Goal: Task Accomplishment & Management: Complete application form

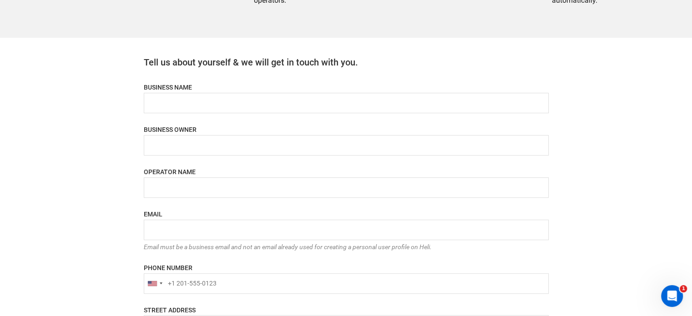
scroll to position [546, 0]
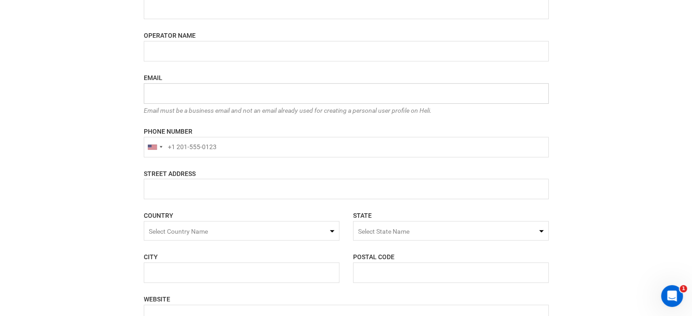
click at [171, 94] on input "email" at bounding box center [346, 93] width 405 height 20
paste input "[EMAIL_ADDRESS][DOMAIN_NAME]"
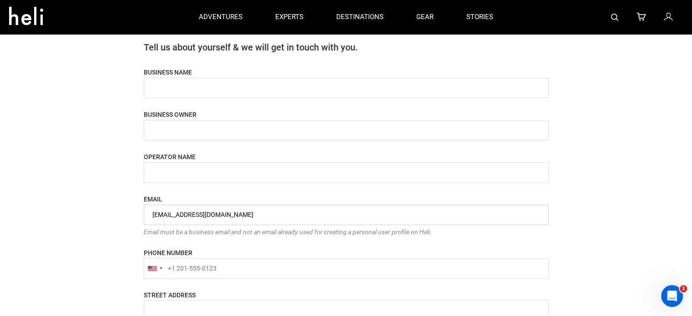
scroll to position [409, 0]
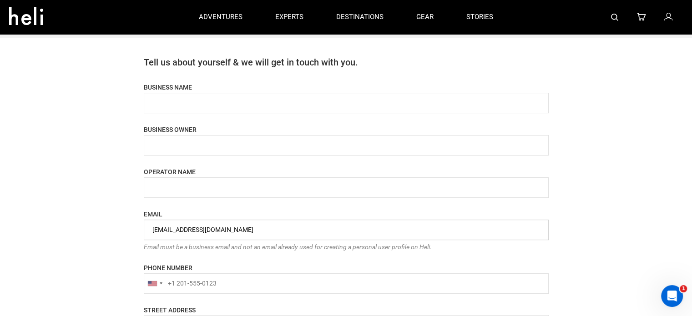
type input "[EMAIL_ADDRESS][DOMAIN_NAME]"
click at [181, 102] on input "name" at bounding box center [346, 103] width 405 height 20
click at [236, 107] on input "name" at bounding box center [346, 103] width 405 height 20
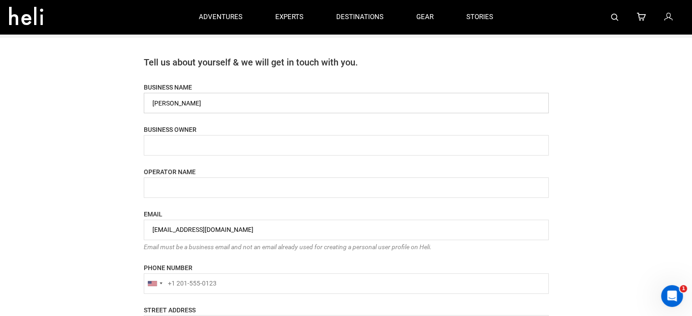
type input "[PERSON_NAME]"
click at [218, 138] on input "name" at bounding box center [346, 145] width 405 height 20
paste input "[PERSON_NAME]"
type input "[PERSON_NAME]"
click at [206, 186] on input "name" at bounding box center [346, 187] width 405 height 20
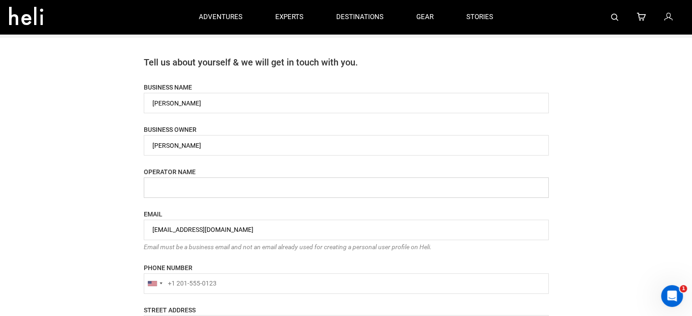
paste input "[PERSON_NAME]"
type input "[PERSON_NAME]"
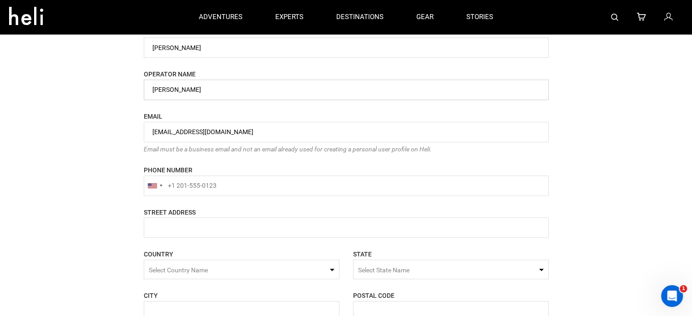
scroll to position [591, 0]
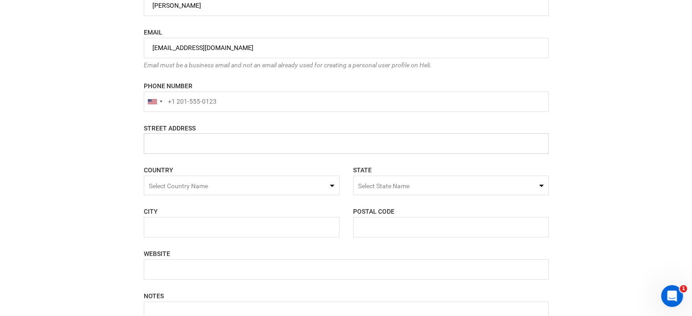
click at [188, 148] on input "name" at bounding box center [346, 143] width 405 height 20
paste input "4-chome-4-5 Nisekohirafu 1 Jo, Kutchan, Abuta District, Hokkaido 044-0080, Japan"
click at [378, 141] on input "name" at bounding box center [346, 143] width 405 height 20
type input "4-chome-4-5 Nisekohirafu 1 Jo, Kutchan, Abuta District, Hokkaido 044-0080, Japan"
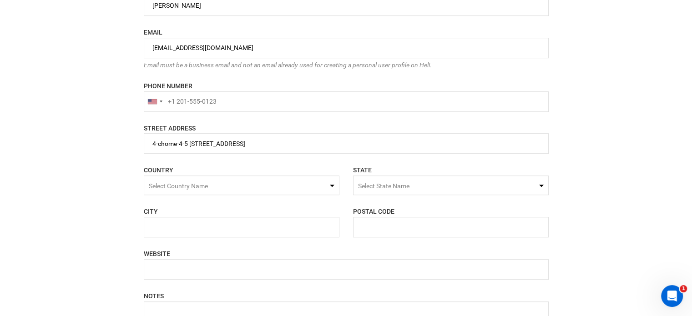
click at [275, 183] on span "Select Country Name" at bounding box center [242, 186] width 196 height 20
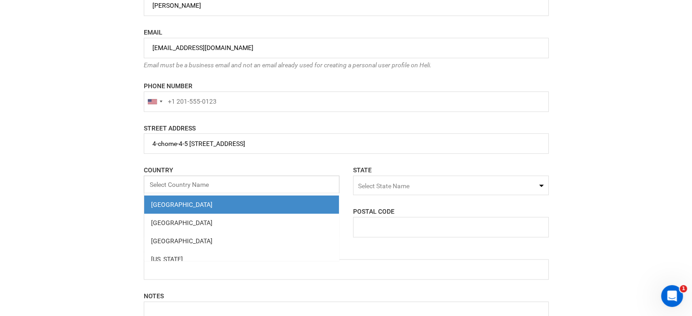
paste input "[GEOGRAPHIC_DATA]"
type input "[GEOGRAPHIC_DATA]"
click at [225, 206] on div "[GEOGRAPHIC_DATA]" at bounding box center [241, 204] width 181 height 9
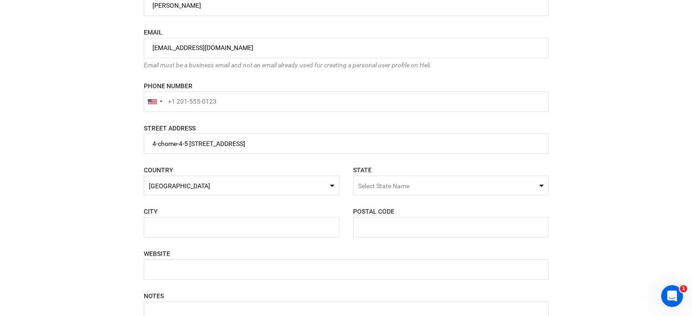
click at [375, 181] on span "Select State Name" at bounding box center [451, 186] width 196 height 20
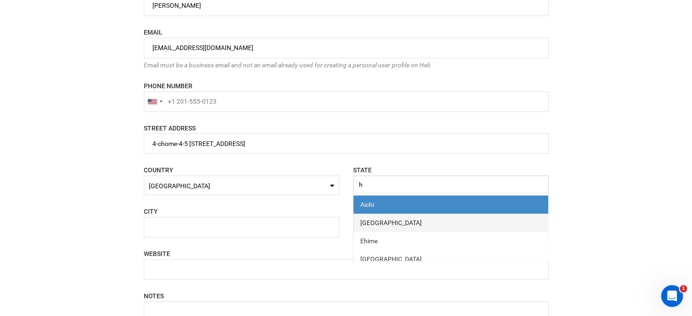
scroll to position [91, 0]
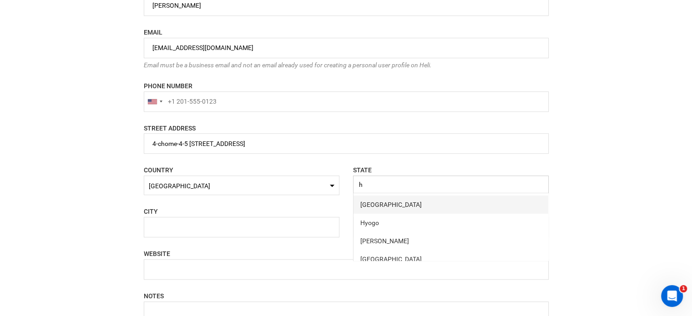
type input "h"
click at [387, 201] on div "[GEOGRAPHIC_DATA]" at bounding box center [450, 204] width 181 height 9
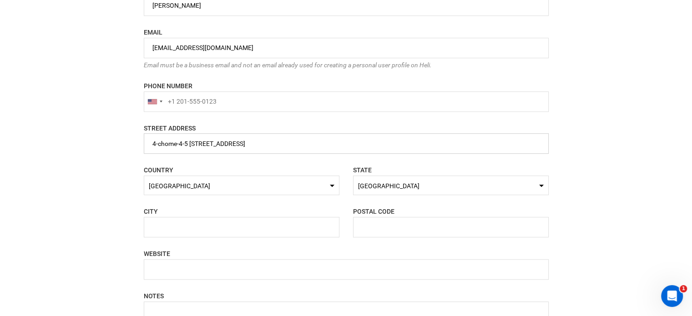
drag, startPoint x: 338, startPoint y: 145, endPoint x: 362, endPoint y: 144, distance: 24.1
click at [362, 144] on input "name" at bounding box center [346, 143] width 405 height 20
drag, startPoint x: 364, startPoint y: 141, endPoint x: 337, endPoint y: 142, distance: 26.4
click at [337, 142] on input "name" at bounding box center [346, 143] width 405 height 20
click at [379, 229] on input "text" at bounding box center [451, 227] width 196 height 20
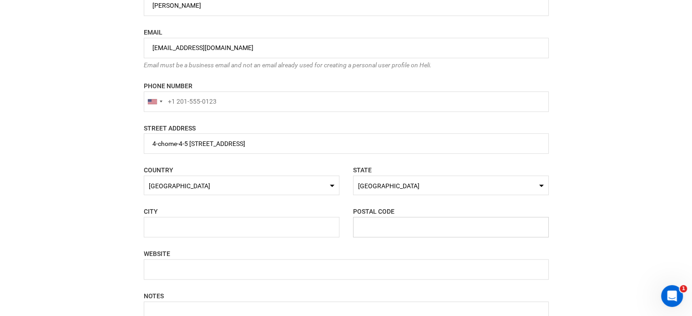
paste input "044-0080"
click at [372, 226] on input "044-0080" at bounding box center [451, 227] width 196 height 20
type input "0440080"
drag, startPoint x: 312, startPoint y: 141, endPoint x: 398, endPoint y: 143, distance: 86.0
click at [398, 143] on input "name" at bounding box center [346, 143] width 405 height 20
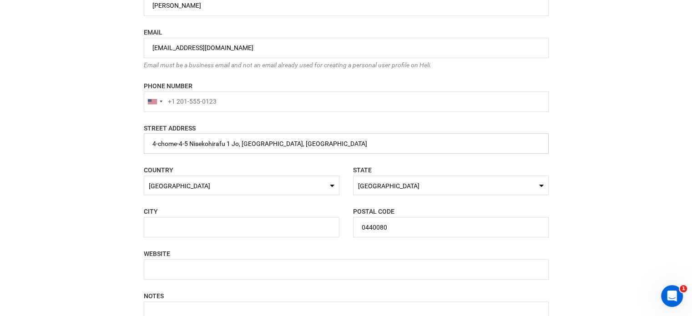
click at [251, 145] on input "name" at bounding box center [346, 143] width 405 height 20
type input "4-chome-4-5 Nisekohirafu 1 Jo, Kutchan, Abuta District"
click at [209, 219] on input "text" at bounding box center [242, 227] width 196 height 20
paste input "Kutchan"
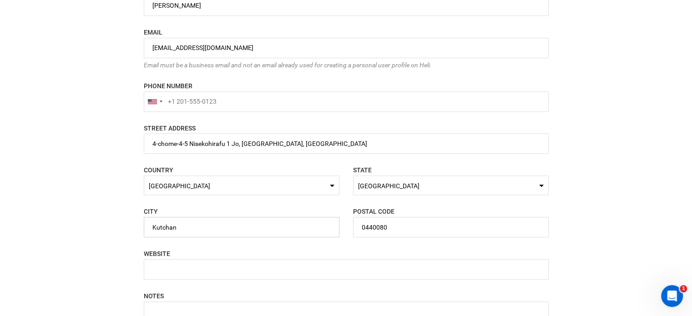
type input "Kutchan"
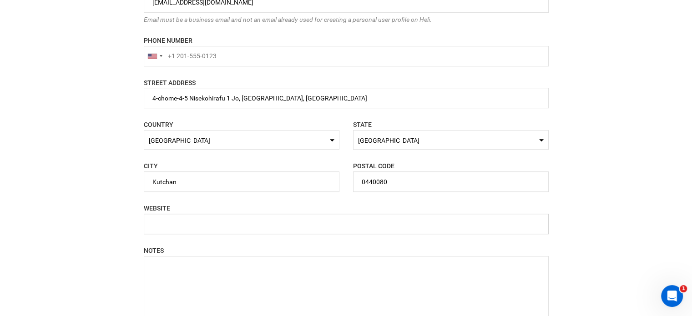
click at [199, 224] on input "text" at bounding box center [346, 224] width 405 height 20
paste input "https://www.ayaniseko.com/"
type input "https://www.ayaniseko.com/"
click at [187, 52] on input "+1" at bounding box center [346, 56] width 405 height 20
type input "+"
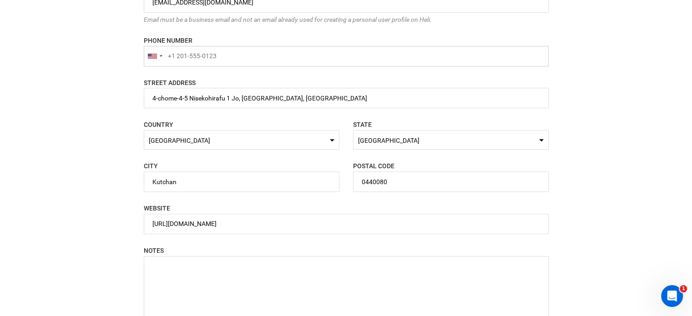
paste input "+81136231280"
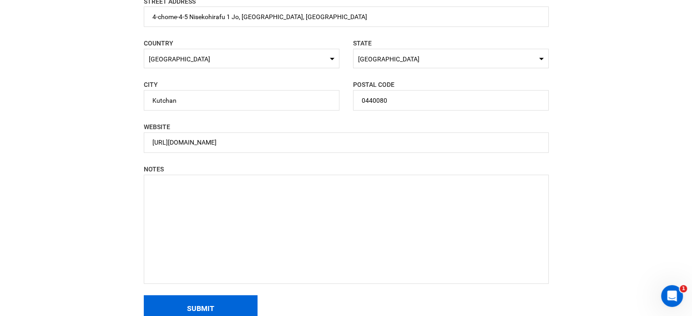
scroll to position [864, 0]
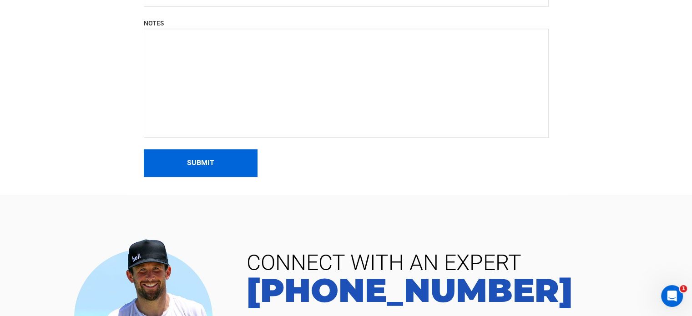
type input "+81136231280"
click at [226, 159] on button "Submit" at bounding box center [201, 163] width 114 height 28
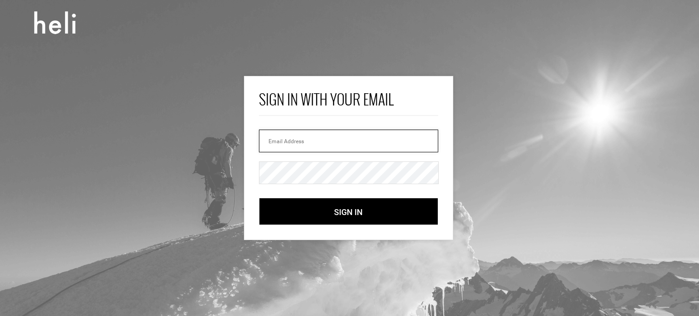
click at [286, 138] on input "email" at bounding box center [349, 141] width 180 height 23
paste input "[EMAIL_ADDRESS][DOMAIN_NAME]"
type input "[EMAIL_ADDRESS][DOMAIN_NAME]"
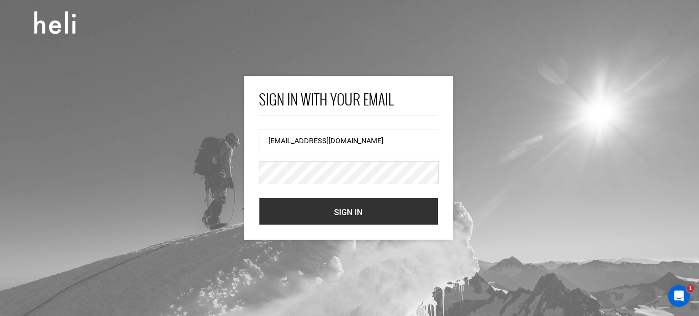
click at [294, 212] on button "Sign In" at bounding box center [349, 211] width 180 height 27
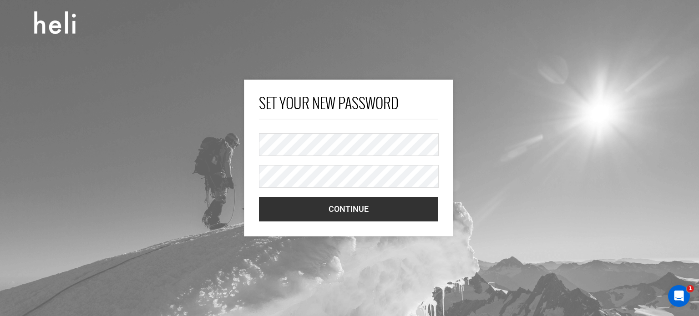
click at [266, 203] on button "Continue" at bounding box center [349, 209] width 180 height 25
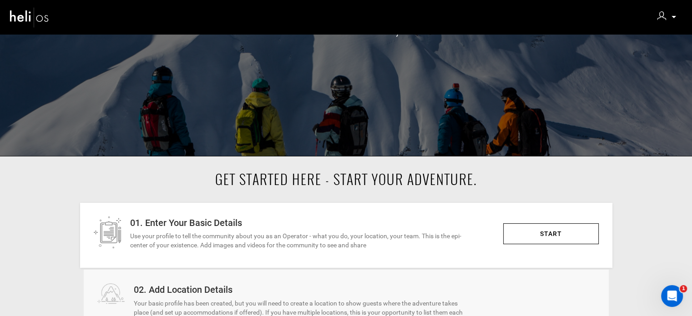
scroll to position [227, 0]
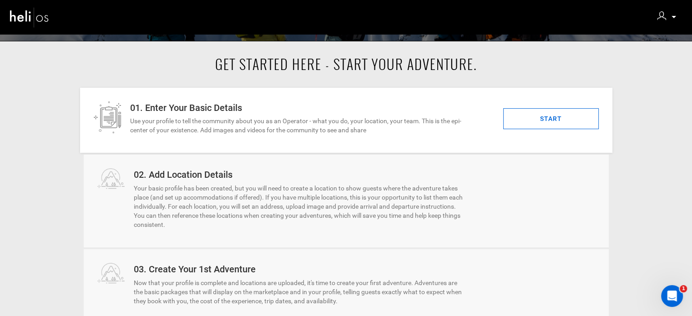
click at [540, 111] on link "START" at bounding box center [551, 118] width 96 height 21
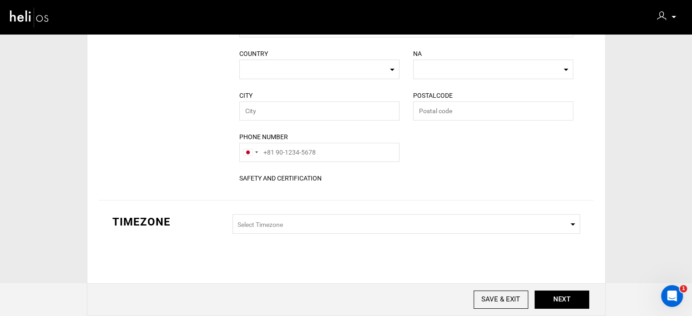
type input "[PERSON_NAME]"
type input "[EMAIL_ADDRESS][DOMAIN_NAME]"
type input "[PERSON_NAME]"
type input "[URL][DOMAIN_NAME]"
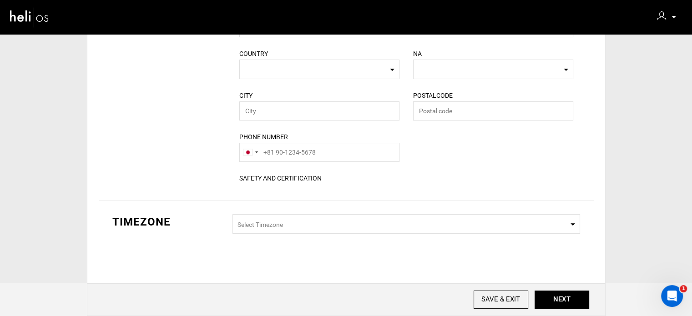
type input "4-chome-4-5 Nisekohirafu 1 Jo, [GEOGRAPHIC_DATA], [GEOGRAPHIC_DATA]"
type input "Kutchan"
type input "[PHONE_NUMBER]"
type input "0440080"
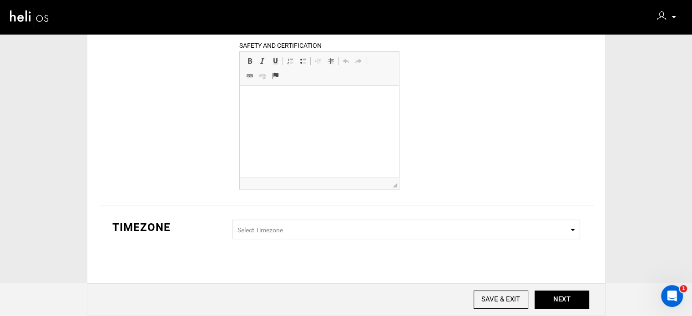
scroll to position [349, 0]
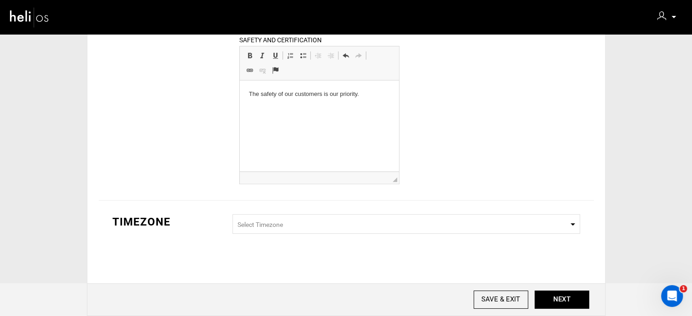
click at [327, 227] on span "Select Timezone" at bounding box center [405, 224] width 347 height 20
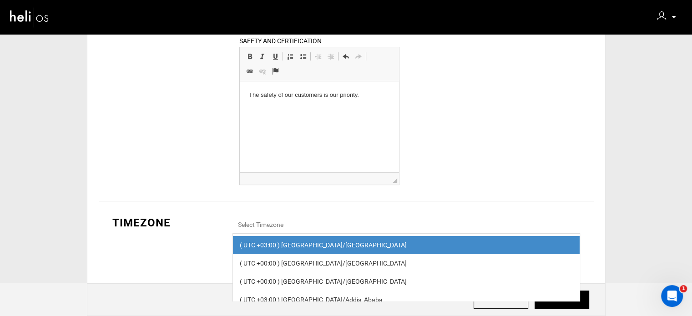
scroll to position [348, 0]
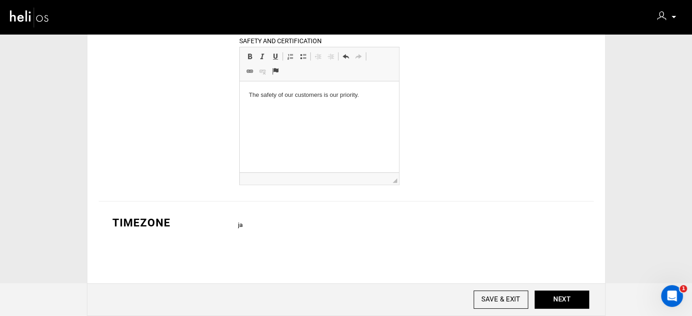
type input "j"
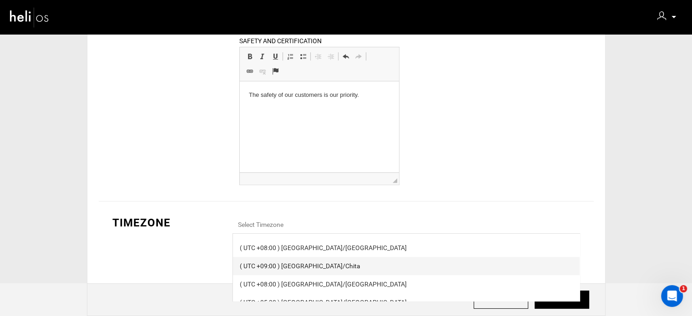
scroll to position [4093, 0]
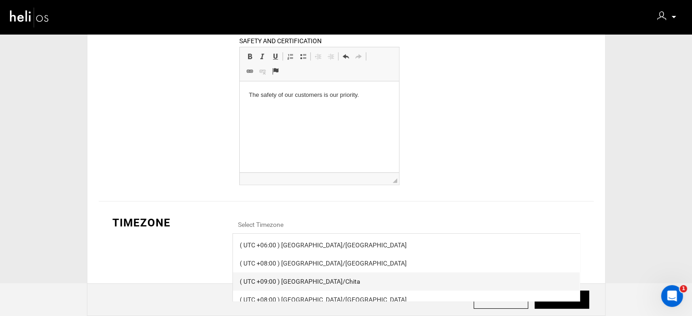
click at [295, 279] on div "( UTC +09:00 ) [GEOGRAPHIC_DATA]/Chita" at bounding box center [406, 281] width 333 height 9
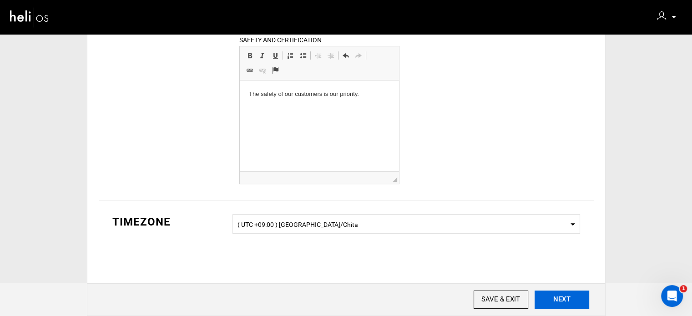
click at [566, 302] on input "NEXT" at bounding box center [561, 300] width 55 height 18
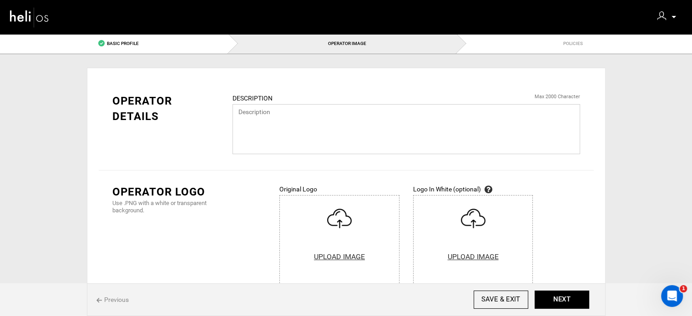
click at [246, 130] on textarea at bounding box center [405, 129] width 347 height 50
paste textarea "Contemporary Japanese design, superb vistas, central Hirafu Village convenience…"
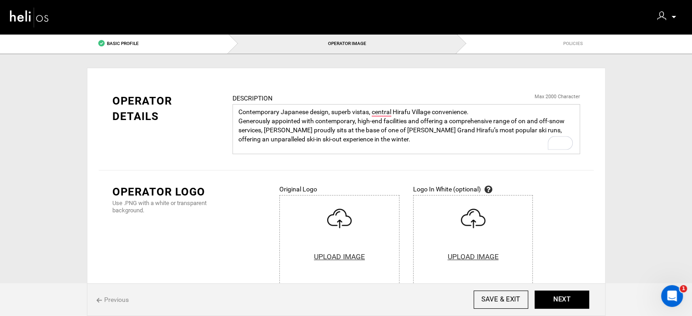
click at [236, 120] on textarea "Contemporary Japanese design, superb vistas, central Hirafu Village convenience…" at bounding box center [405, 129] width 347 height 50
click at [320, 145] on textarea "Contemporary Japanese design, superb vistas, central Hirafu Village convenience…" at bounding box center [405, 129] width 347 height 50
paste textarea "In-house amenities include ski valet, natural onsen hot springs, sauna, spa and…"
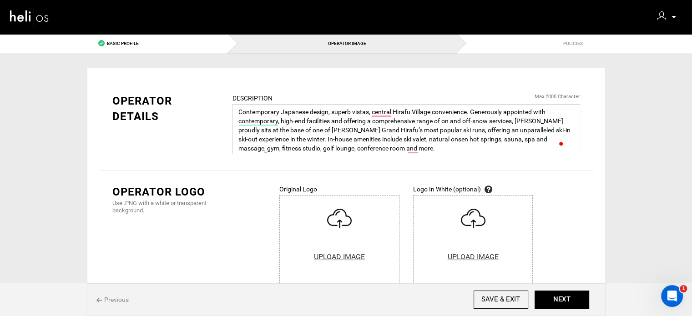
scroll to position [1, 0]
drag, startPoint x: 327, startPoint y: 139, endPoint x: 458, endPoint y: 152, distance: 131.6
click at [458, 152] on textarea "Contemporary Japanese design, superb vistas, central Hirafu Village convenience…" at bounding box center [405, 129] width 347 height 50
paste textarea "After a day of snow-filled fun, pamper yourself at the AYA Spa while our ski va…"
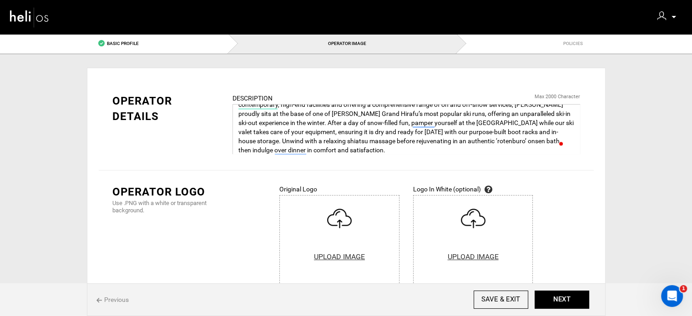
scroll to position [20, 0]
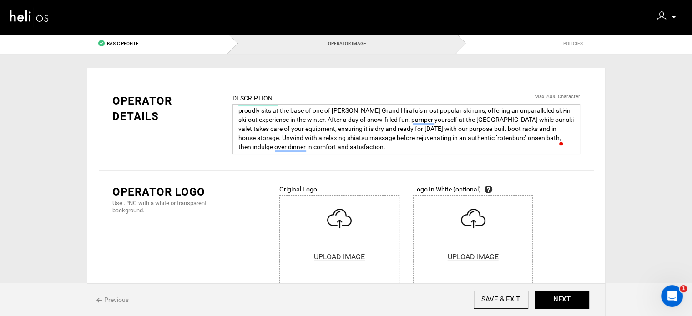
type textarea "Contemporary Japanese design, superb vistas, central Hirafu Village convenience…"
drag, startPoint x: 360, startPoint y: 286, endPoint x: 363, endPoint y: 259, distance: 26.5
click at [360, 285] on div "Previous SAVE & EXIT NEXT" at bounding box center [346, 299] width 518 height 33
click at [362, 258] on input "file" at bounding box center [339, 253] width 119 height 115
type input "C:\fakepath\Screenshot [DATE] 111430.png"
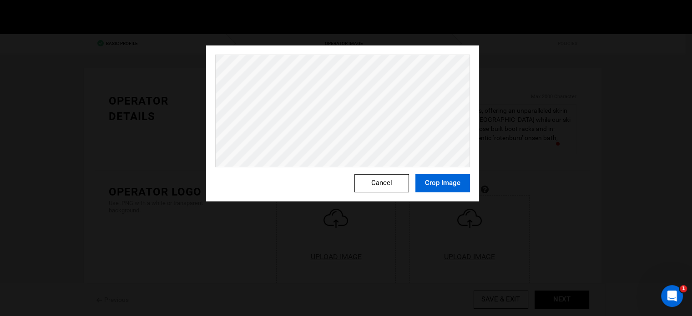
click at [431, 188] on button "Crop Image" at bounding box center [442, 183] width 55 height 18
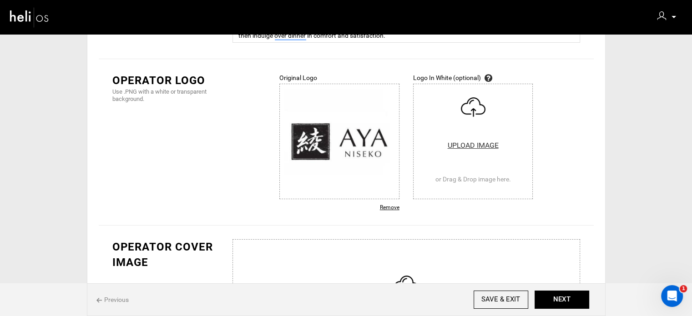
scroll to position [227, 0]
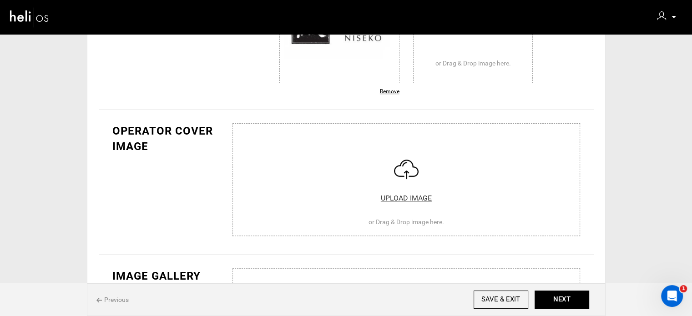
click at [369, 176] on input "file" at bounding box center [406, 177] width 361 height 109
type input "C:\fakepath\AYA-Niseko-Exterior-Winter-10.jpg"
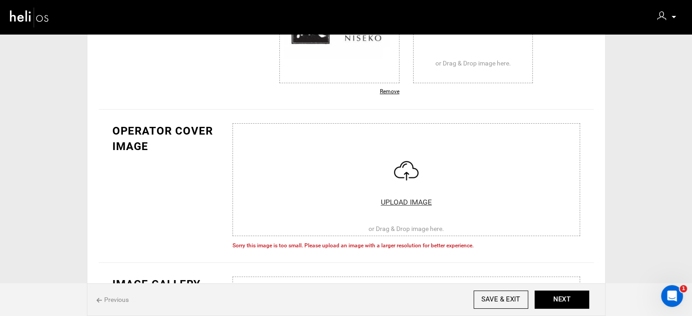
click at [402, 167] on input "file" at bounding box center [406, 177] width 361 height 109
type input "C:\fakepath\482831299_1237091851488773_7584507419159099177_n.jpg"
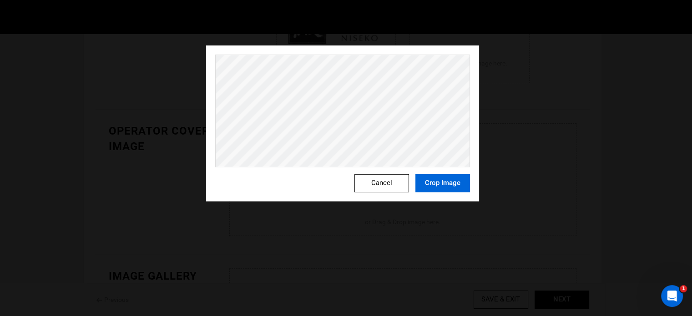
click at [442, 176] on button "Crop Image" at bounding box center [442, 183] width 55 height 18
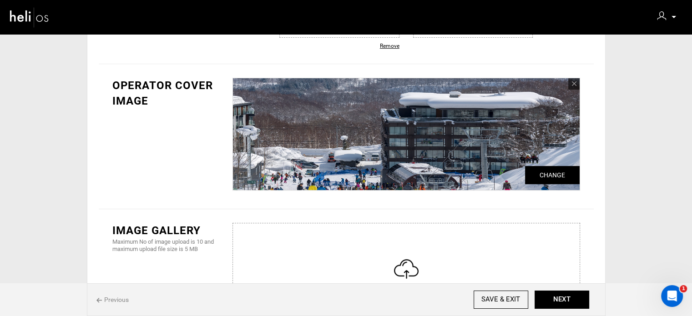
scroll to position [318, 0]
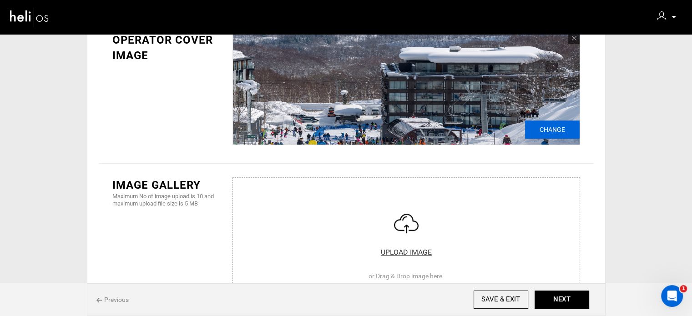
click at [549, 131] on input "Change" at bounding box center [552, 130] width 55 height 18
type input "C:\fakepath\Screenshot 2025-08-15 111537.png"
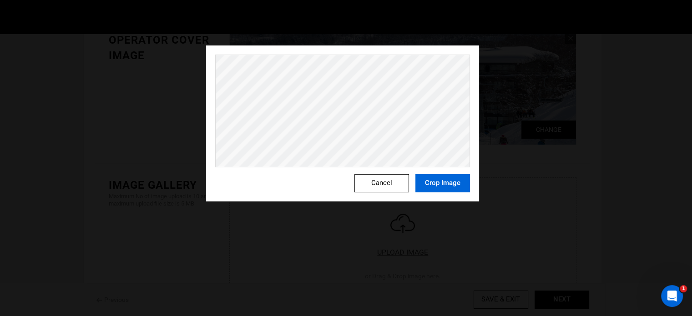
click at [462, 184] on button "Crop Image" at bounding box center [442, 183] width 55 height 18
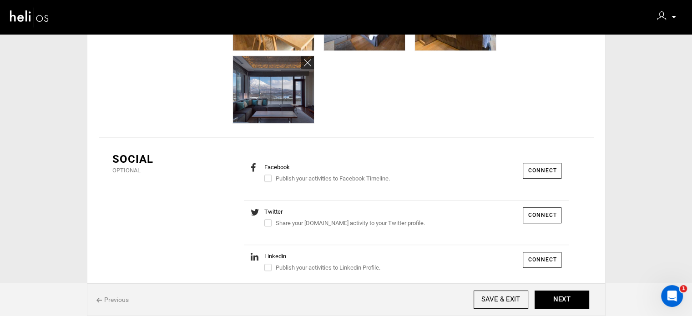
scroll to position [739, 0]
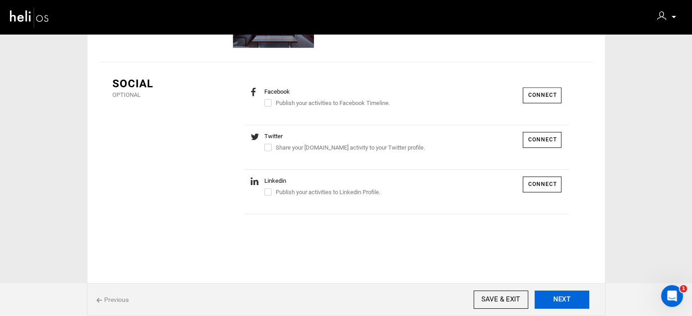
click at [570, 293] on input "NEXT" at bounding box center [561, 300] width 55 height 18
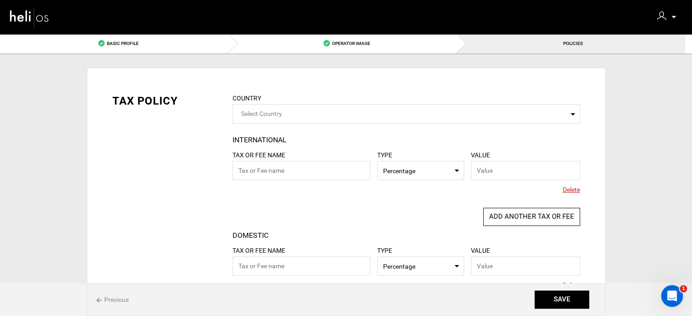
click at [566, 186] on span "Delete" at bounding box center [571, 189] width 17 height 9
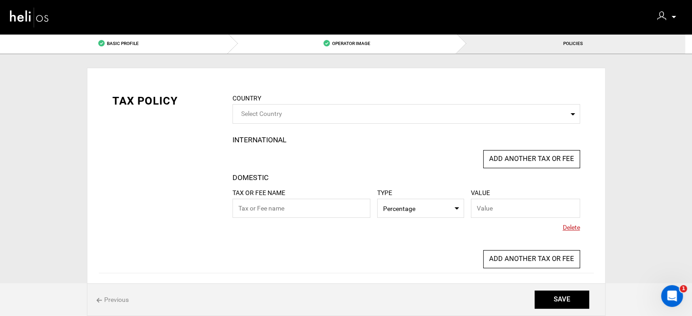
click at [576, 227] on span "Delete" at bounding box center [571, 227] width 17 height 9
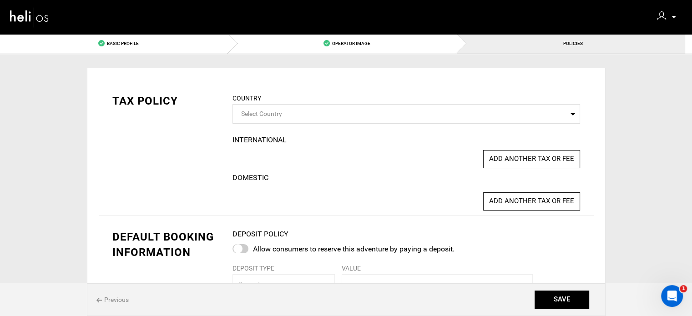
click at [303, 120] on span "Select Country" at bounding box center [405, 114] width 347 height 20
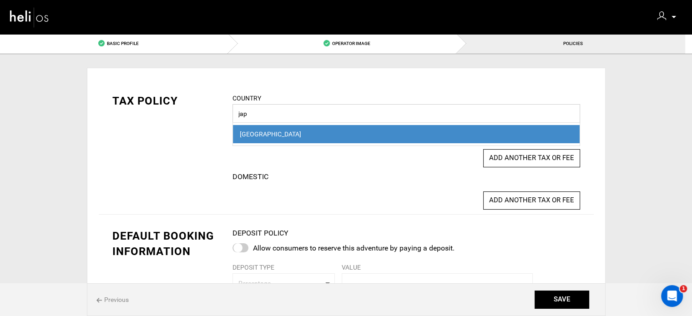
type input "jap"
click at [306, 132] on div "[GEOGRAPHIC_DATA]" at bounding box center [406, 134] width 333 height 9
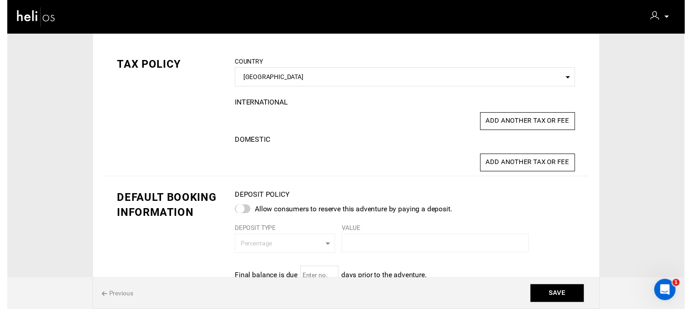
scroll to position [182, 0]
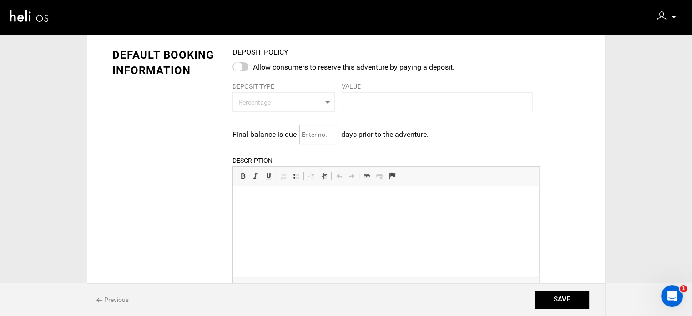
click at [320, 138] on input "text" at bounding box center [318, 134] width 39 height 19
drag, startPoint x: 312, startPoint y: 133, endPoint x: 297, endPoint y: 135, distance: 16.0
click at [297, 135] on div "Final balance is due 60 days prior to the adventure. Please enter minimum numbe…" at bounding box center [385, 134] width 307 height 19
type input "75"
click at [227, 132] on div "DEPOSIT POLICY Allow consumers to reserve this adventure by paying a deposit. D…" at bounding box center [386, 247] width 321 height 400
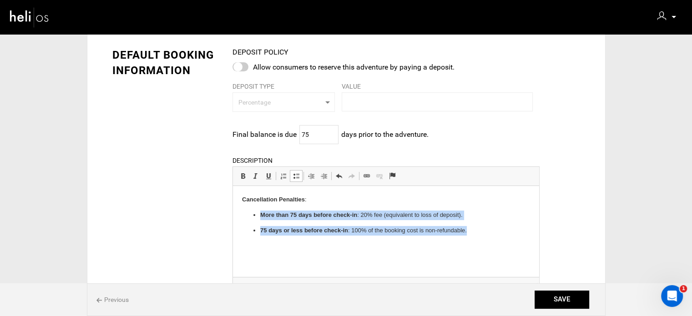
drag, startPoint x: 287, startPoint y: 221, endPoint x: 504, endPoint y: 235, distance: 217.4
click at [504, 235] on body "Cancellation Penalties : More than 75 days before check-in : 20% fee (equivalen…" at bounding box center [386, 215] width 288 height 40
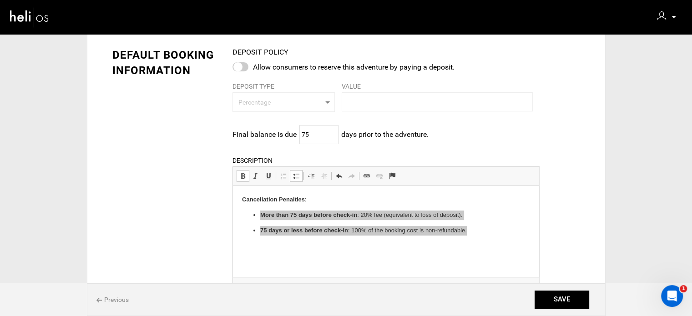
click at [293, 168] on span "Editor toolbars Basic Styles Bold Keyboard shortcut Ctrl+B Italic Keyboard shor…" at bounding box center [386, 176] width 306 height 19
click at [293, 171] on link "Insert/Remove Bulleted List" at bounding box center [296, 176] width 13 height 12
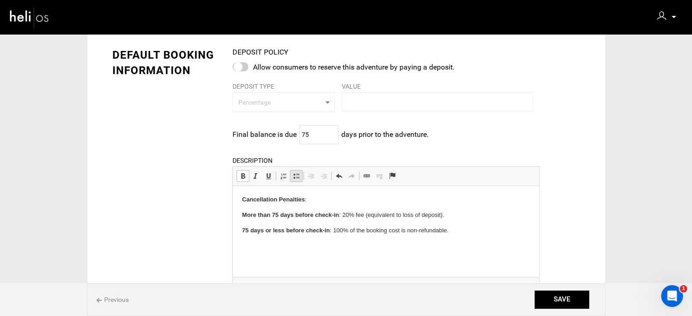
click at [295, 172] on span at bounding box center [295, 175] width 7 height 7
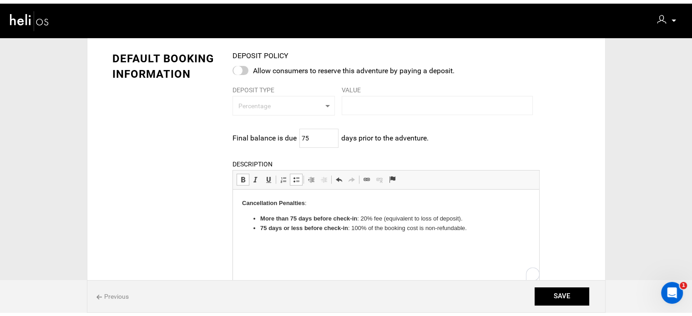
click at [308, 202] on p "Cancellation Penalties :" at bounding box center [386, 203] width 288 height 10
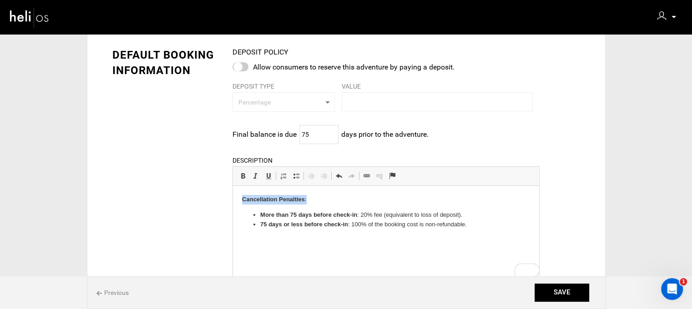
drag, startPoint x: 311, startPoint y: 199, endPoint x: 234, endPoint y: 193, distance: 77.0
click at [236, 197] on html "Cancellation Penalties : More than 75 days before check-in : 20% fee (equivalen…" at bounding box center [386, 212] width 306 height 52
click at [240, 178] on span at bounding box center [242, 175] width 7 height 7
click at [327, 201] on p "Cancellation Penalties :" at bounding box center [386, 200] width 288 height 10
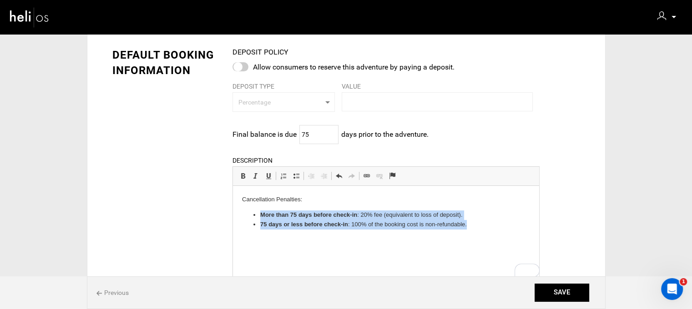
drag, startPoint x: 258, startPoint y: 215, endPoint x: 485, endPoint y: 228, distance: 226.9
click at [485, 228] on ul "More than 75 days before check-in : 20% fee (equivalent to loss of deposit). 75…" at bounding box center [386, 220] width 288 height 19
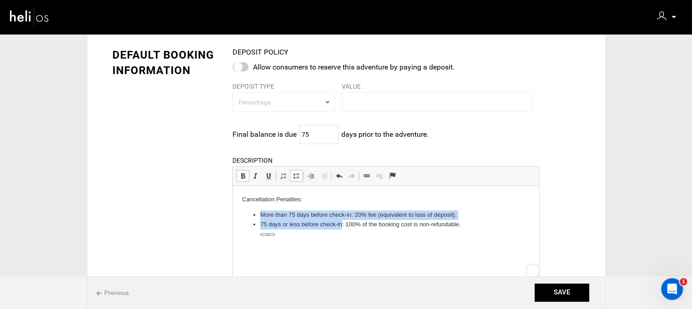
scroll to position [20, 0]
click at [471, 221] on li "75 days or less before check-in : 100% of the booking cost is non-refundable." at bounding box center [385, 225] width 251 height 10
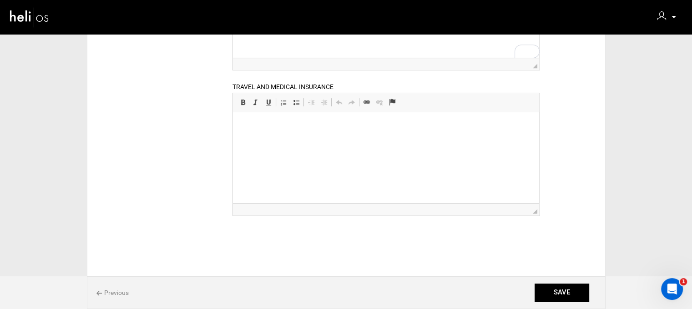
scroll to position [63, 0]
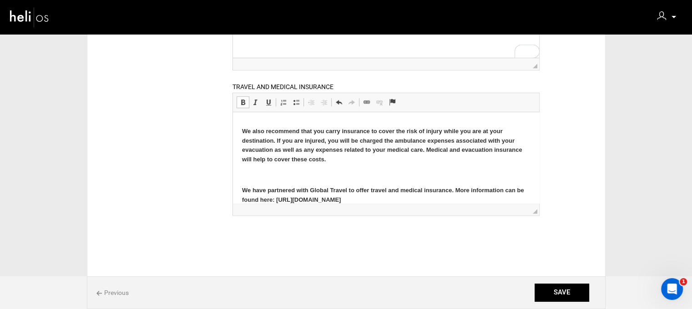
click at [312, 172] on p at bounding box center [386, 176] width 288 height 10
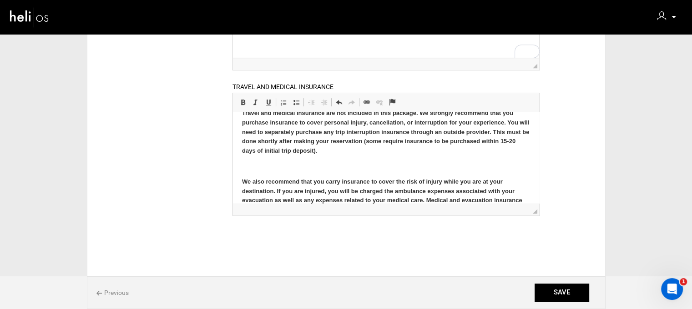
click at [297, 166] on p at bounding box center [386, 167] width 288 height 10
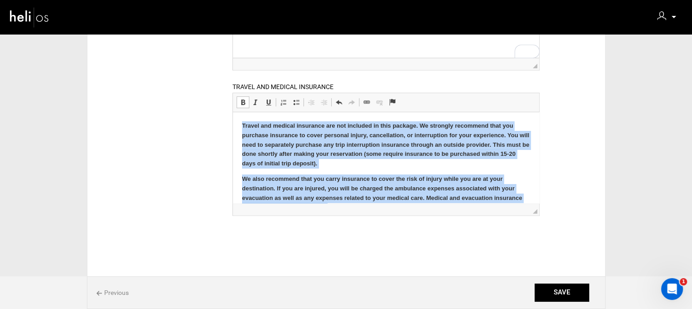
scroll to position [43, 0]
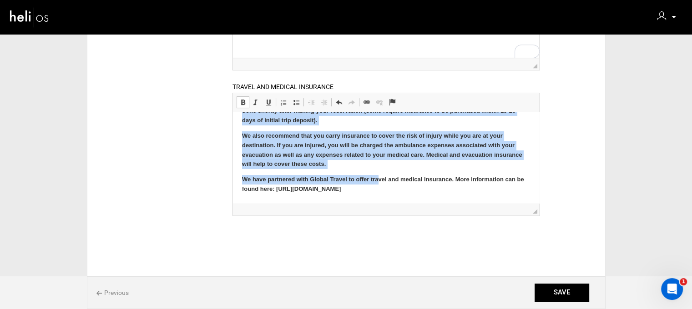
drag, startPoint x: 239, startPoint y: 120, endPoint x: 358, endPoint y: 171, distance: 129.9
click at [447, 203] on html "Travel and medical insurance are not included in this package. We strongly reco…" at bounding box center [386, 136] width 306 height 134
click at [240, 102] on span at bounding box center [242, 102] width 7 height 7
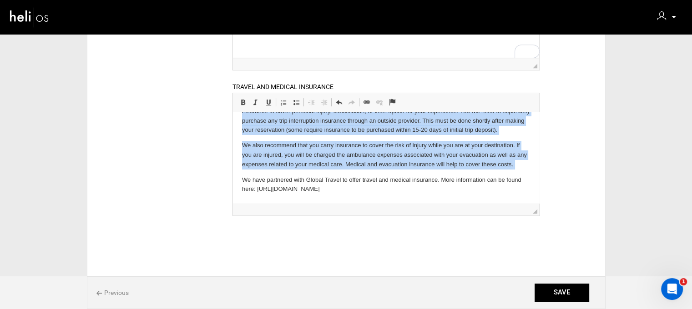
click at [365, 188] on p "We have partnered with Global Travel to offer travel and medical insurance. Mor…" at bounding box center [386, 185] width 288 height 19
click at [364, 186] on p "We have partnered with Global Travel to offer travel and medical insurance. Mor…" at bounding box center [386, 185] width 288 height 19
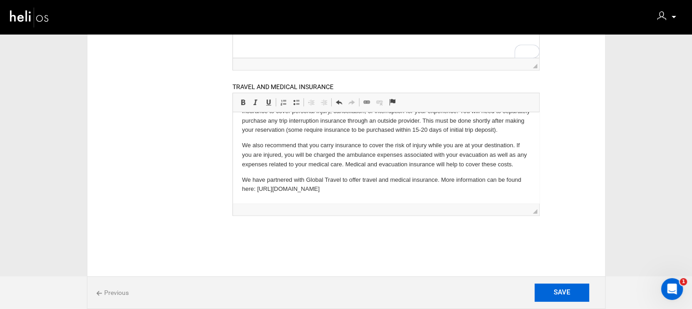
click at [567, 288] on input "SAVE" at bounding box center [561, 293] width 55 height 18
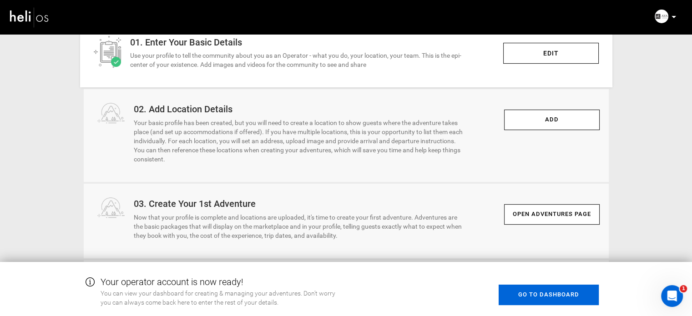
scroll to position [381, 0]
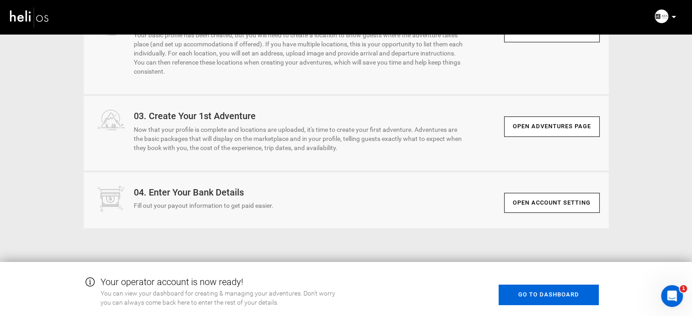
click at [527, 296] on link "Go to Dashboard" at bounding box center [548, 295] width 100 height 20
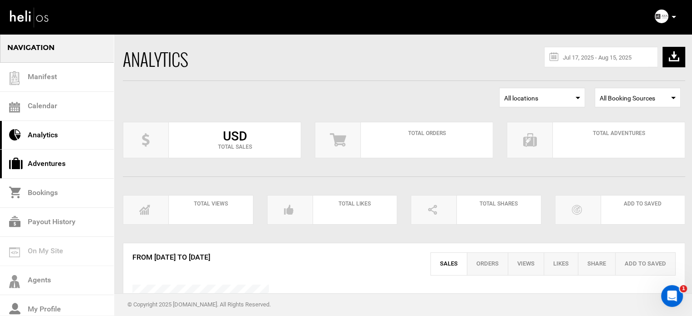
click at [47, 165] on link "Adventures" at bounding box center [57, 164] width 114 height 29
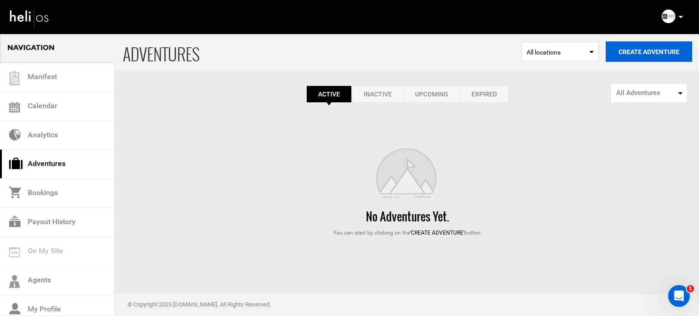
click at [646, 44] on button "Create Adventure" at bounding box center [648, 51] width 86 height 20
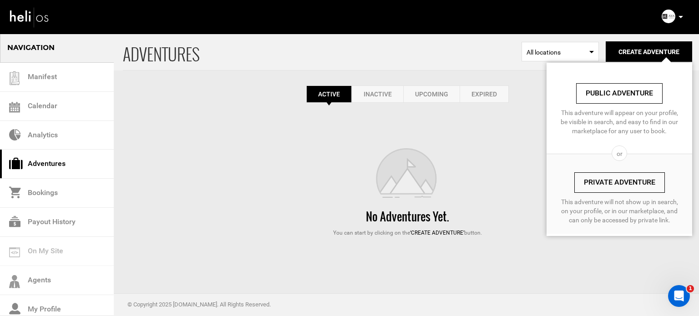
click at [624, 177] on link "Private Adventure" at bounding box center [619, 182] width 90 height 20
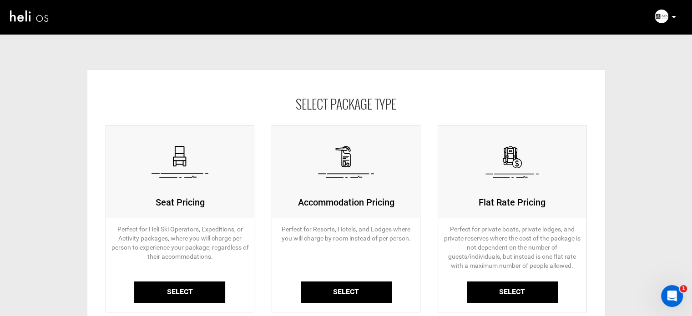
click at [151, 289] on link "Select" at bounding box center [179, 292] width 91 height 21
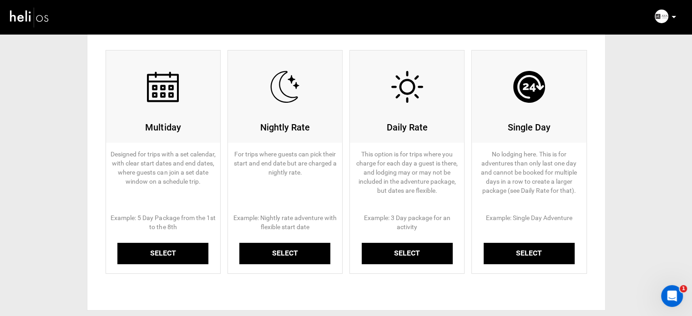
scroll to position [136, 0]
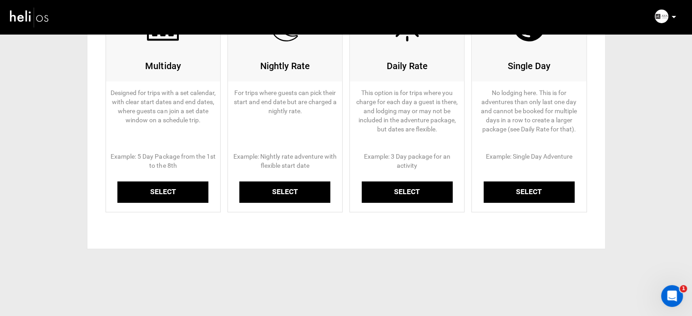
click at [158, 206] on div "Multiday Designed for trips with a set calendar, with clear start dates and end…" at bounding box center [164, 101] width 116 height 224
click at [162, 196] on link "Select" at bounding box center [162, 191] width 91 height 21
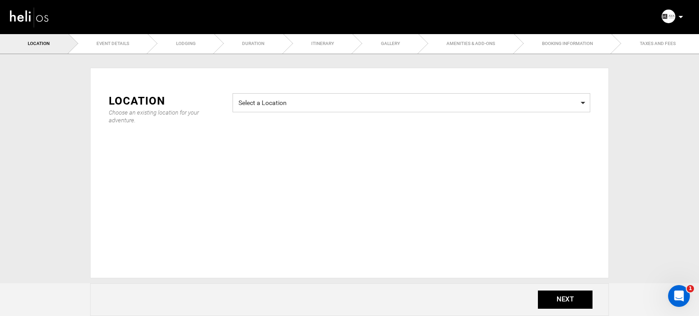
click at [294, 104] on span "Select a Location" at bounding box center [411, 101] width 346 height 11
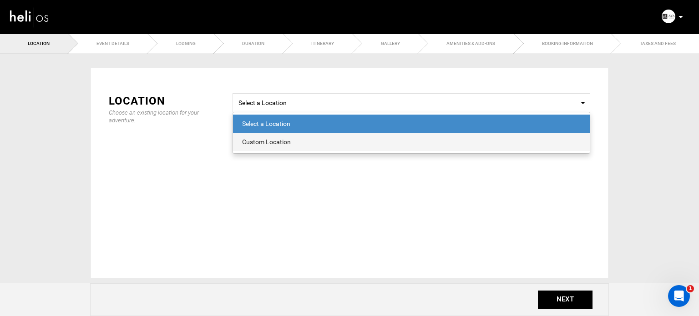
click at [293, 140] on div "Custom Location" at bounding box center [411, 141] width 338 height 9
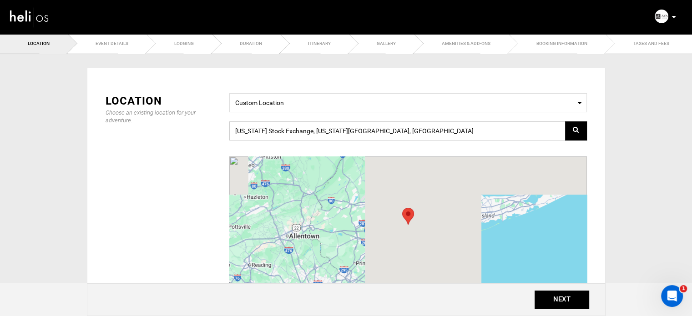
click at [297, 132] on input "New York Stock Exchange, New York, NY 10005, USA" at bounding box center [407, 130] width 357 height 19
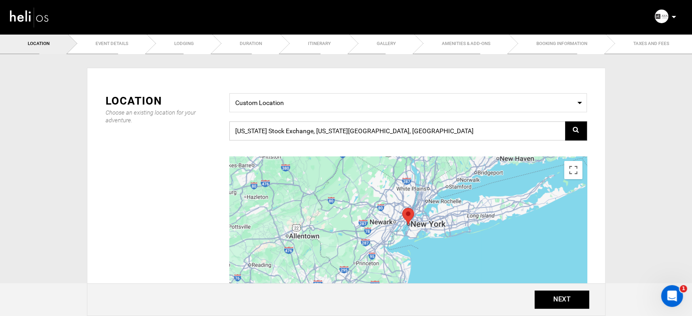
click at [297, 132] on input "New York Stock Exchange, New York, NY 10005, USA" at bounding box center [407, 130] width 357 height 19
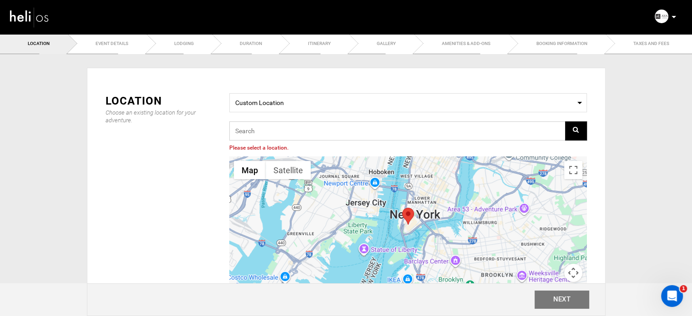
paste input "VP53+26 [GEOGRAPHIC_DATA], [GEOGRAPHIC_DATA], [GEOGRAPHIC_DATA]"
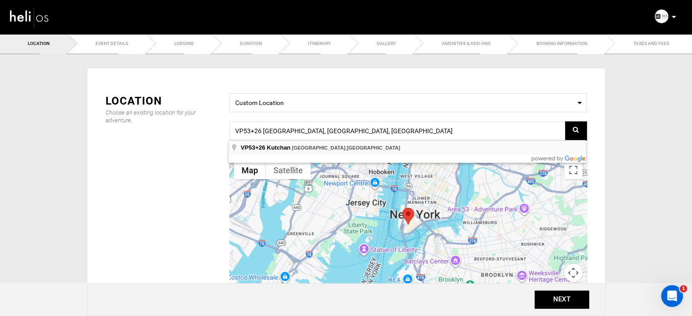
type input "VP53+26, Kutchan, Abuta District, Hokkaido, Japan"
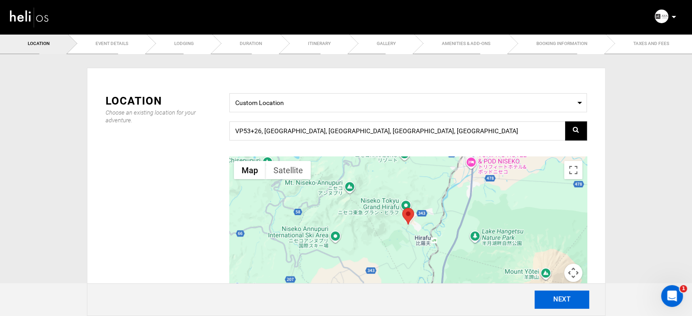
click at [553, 302] on button "NEXT" at bounding box center [561, 300] width 55 height 18
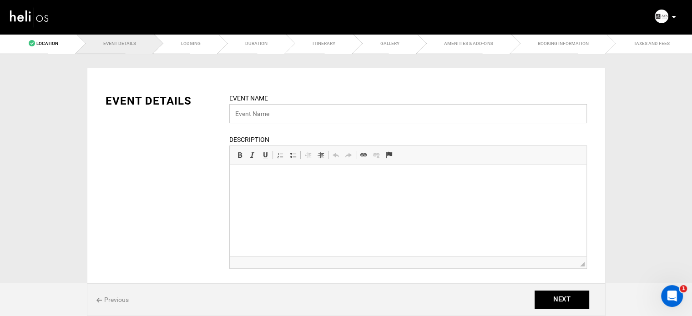
click at [258, 111] on input "text" at bounding box center [407, 113] width 357 height 19
click at [276, 110] on input "text" at bounding box center [407, 113] width 357 height 19
type input "Aya Niseko Ski-in Ski-out Hotel | Japan"
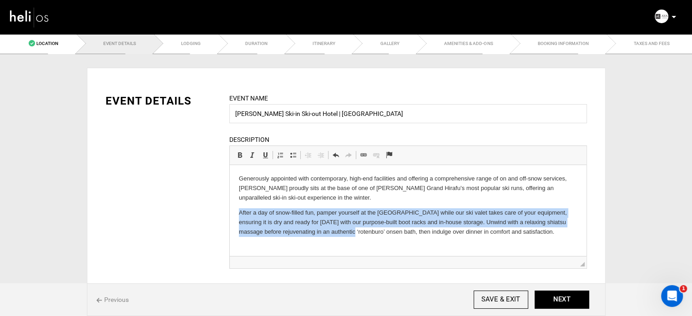
drag, startPoint x: 234, startPoint y: 214, endPoint x: 329, endPoint y: 233, distance: 97.0
click at [329, 233] on html "Generously appointed with contemporary, high-end facilities and offering a comp…" at bounding box center [407, 205] width 357 height 81
click at [362, 227] on p "After a day of snow-filled fun, pamper yourself at the AYA Spa while our ski va…" at bounding box center [407, 222] width 338 height 28
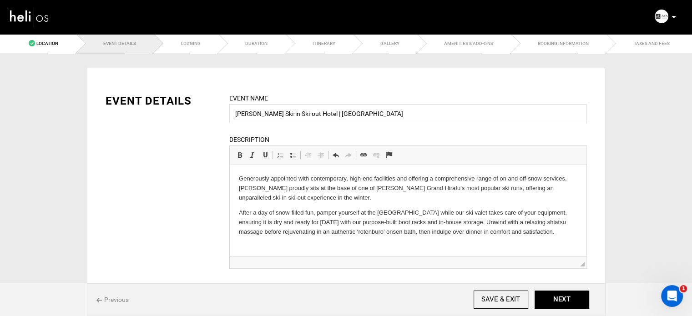
click at [232, 213] on html "Generously appointed with contemporary, high-end facilities and offering a comp…" at bounding box center [407, 205] width 357 height 81
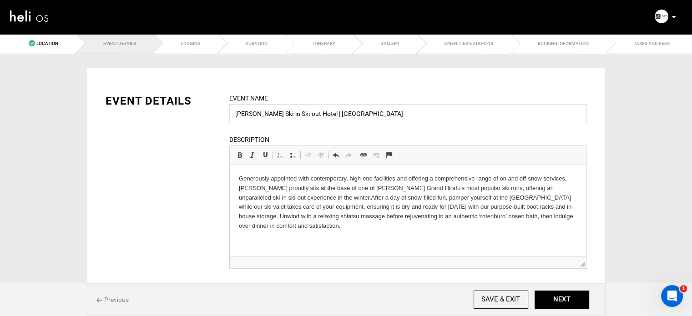
click at [334, 228] on p "Generously appointed with contemporary, high-end facilities and offering a comp…" at bounding box center [407, 202] width 338 height 57
click at [323, 200] on p "Generously appointed with contemporary, high-end facilities and offering a comp…" at bounding box center [407, 202] width 338 height 57
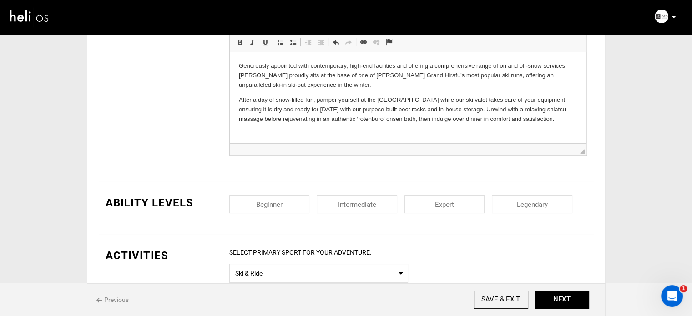
scroll to position [182, 0]
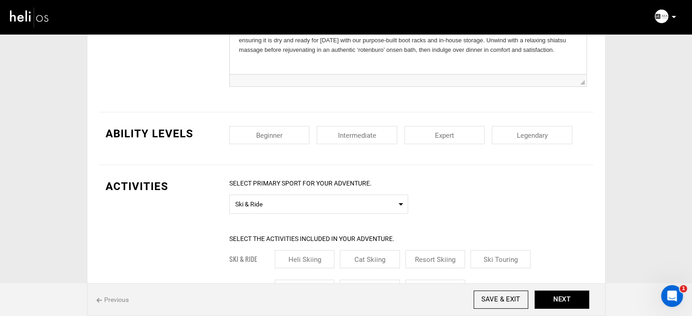
click at [282, 134] on input "checkbox" at bounding box center [269, 135] width 80 height 18
checkbox input "true"
drag, startPoint x: 331, startPoint y: 141, endPoint x: 358, endPoint y: 141, distance: 27.3
click at [333, 141] on input "checkbox" at bounding box center [357, 135] width 80 height 18
checkbox input "true"
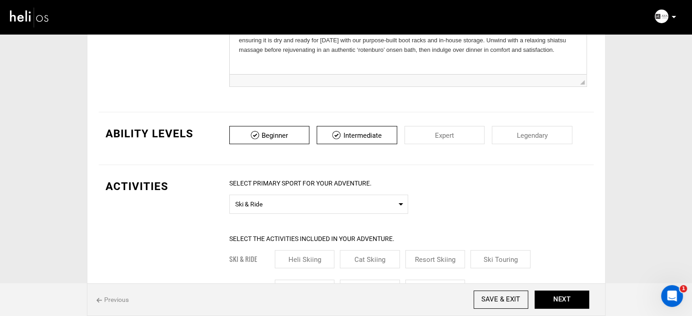
drag, startPoint x: 456, startPoint y: 137, endPoint x: 470, endPoint y: 137, distance: 14.6
click at [459, 137] on input "checkbox" at bounding box center [444, 135] width 80 height 18
checkbox input "true"
click at [522, 138] on input "checkbox" at bounding box center [532, 135] width 80 height 18
checkbox input "true"
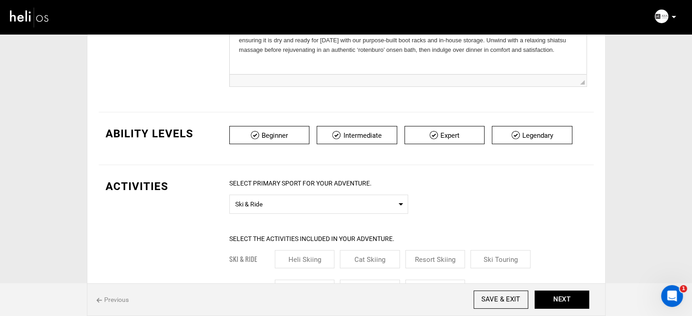
click at [308, 202] on span "Ski & Ride" at bounding box center [318, 202] width 167 height 11
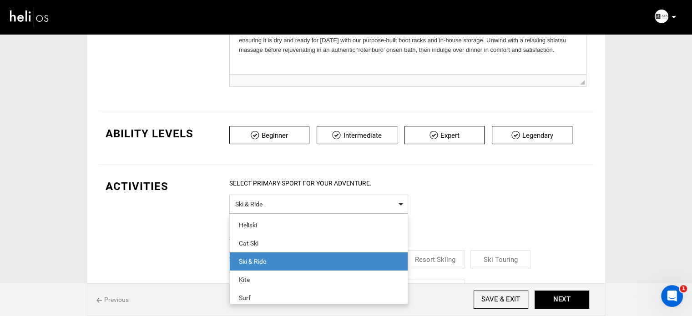
click at [308, 202] on span "Ski & Ride" at bounding box center [318, 202] width 167 height 11
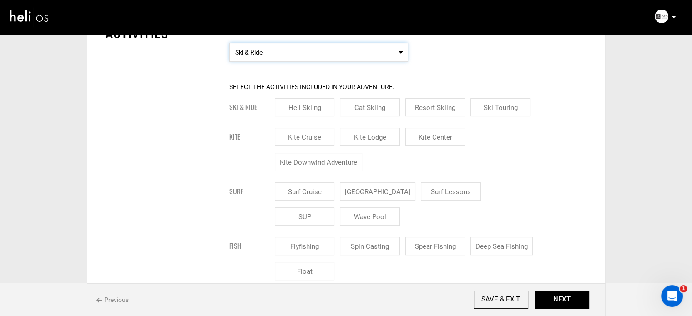
scroll to position [318, 0]
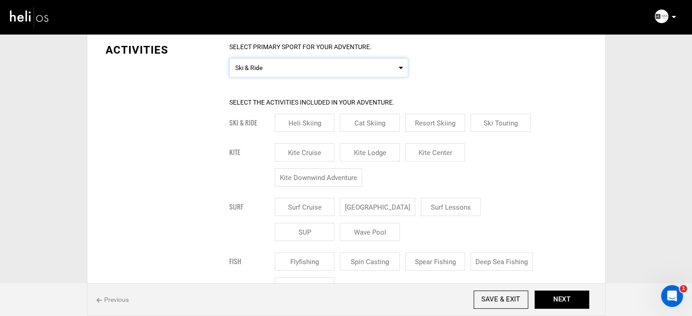
click at [378, 128] on input "Cat Skiing" at bounding box center [370, 123] width 60 height 18
checkbox input "true"
click at [302, 124] on input "Heli Skiing" at bounding box center [305, 123] width 60 height 18
checkbox input "true"
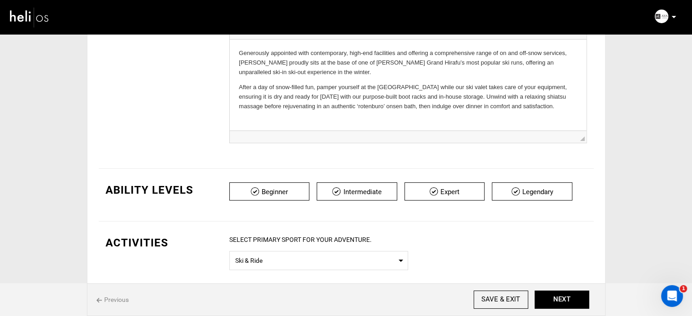
scroll to position [0, 0]
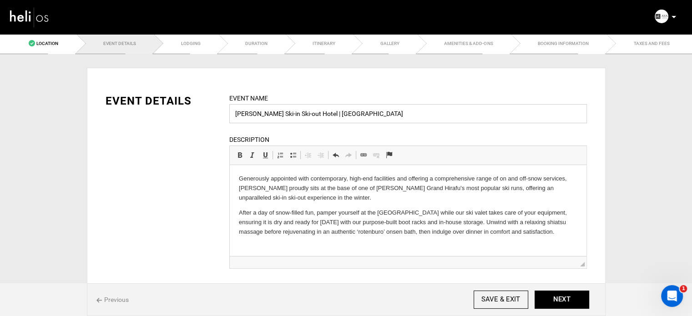
drag, startPoint x: 269, startPoint y: 114, endPoint x: 305, endPoint y: 112, distance: 35.5
click at [305, 112] on input "Aya Niseko Ski-in Ski-out Hotel | Japan" at bounding box center [407, 113] width 357 height 19
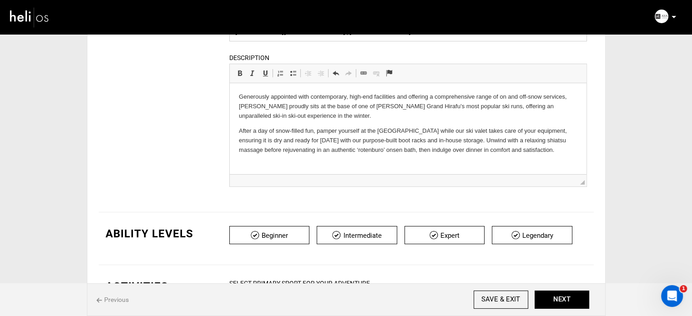
scroll to position [182, 0]
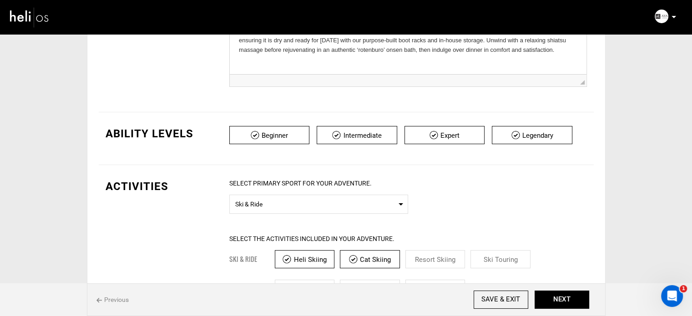
type input "[PERSON_NAME][GEOGRAPHIC_DATA] | [GEOGRAPHIC_DATA]"
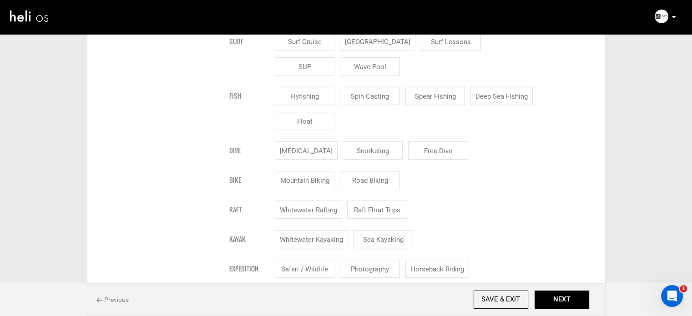
scroll to position [500, 0]
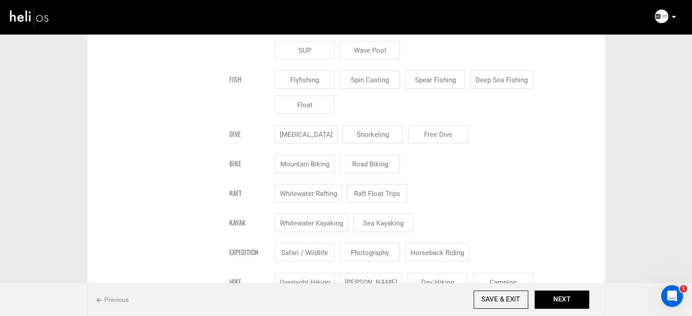
click at [316, 194] on input "Whitewater Rafting" at bounding box center [308, 193] width 67 height 18
checkbox input "true"
click at [337, 223] on input "Whitewater Kayaking" at bounding box center [311, 223] width 73 height 18
checkbox input "true"
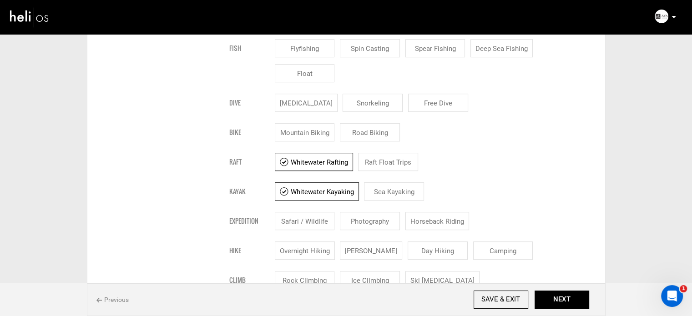
scroll to position [546, 0]
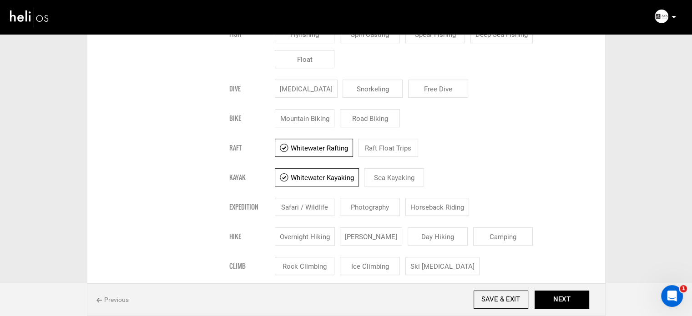
click at [420, 236] on input "Day Hiking" at bounding box center [437, 236] width 60 height 18
checkbox input "true"
click at [322, 122] on input "Mountain Biking" at bounding box center [305, 118] width 60 height 18
checkbox input "true"
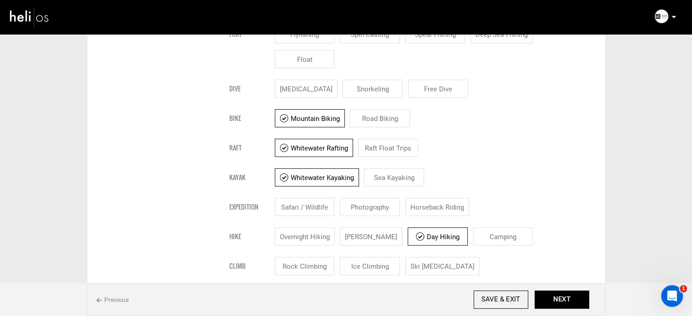
click at [357, 118] on input "Road Biking" at bounding box center [380, 118] width 60 height 18
checkbox input "true"
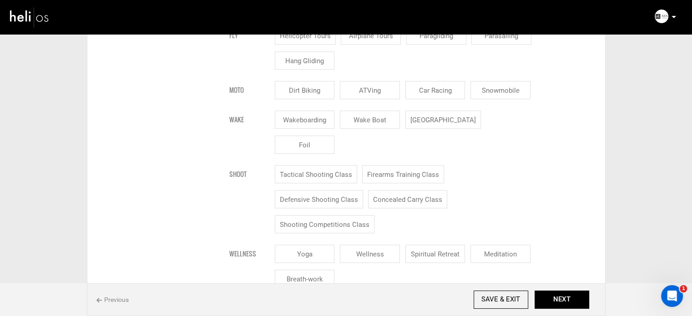
scroll to position [910, 0]
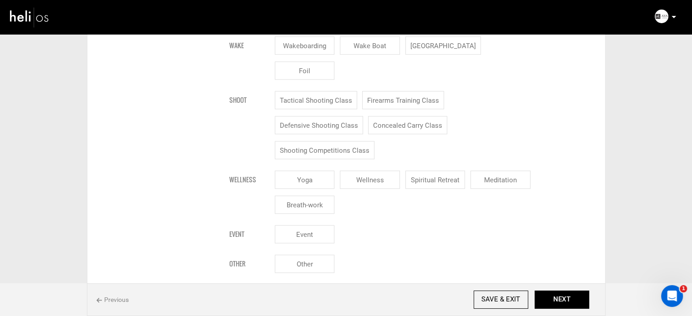
click at [374, 171] on input "Wellness" at bounding box center [370, 180] width 60 height 18
checkbox input "true"
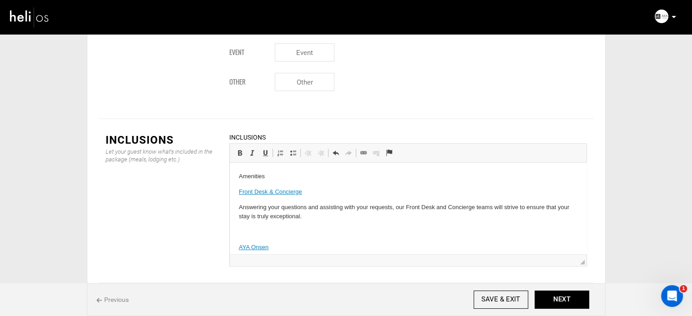
scroll to position [317, 0]
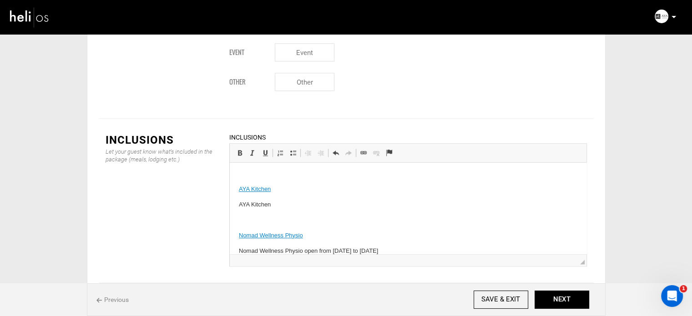
click at [272, 217] on p at bounding box center [407, 221] width 338 height 10
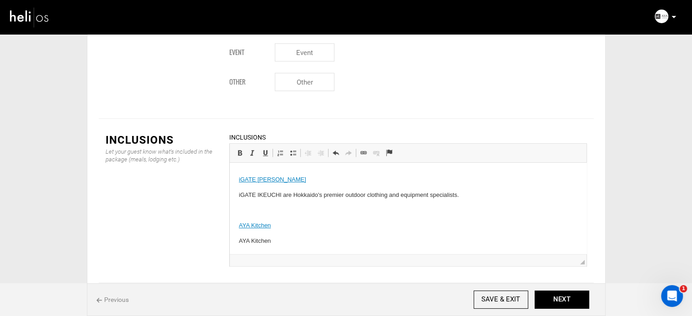
scroll to position [267, 0]
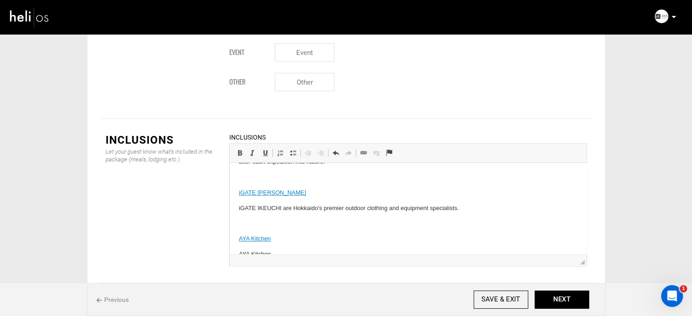
click at [248, 223] on p at bounding box center [407, 224] width 338 height 10
click at [250, 176] on p at bounding box center [407, 178] width 338 height 10
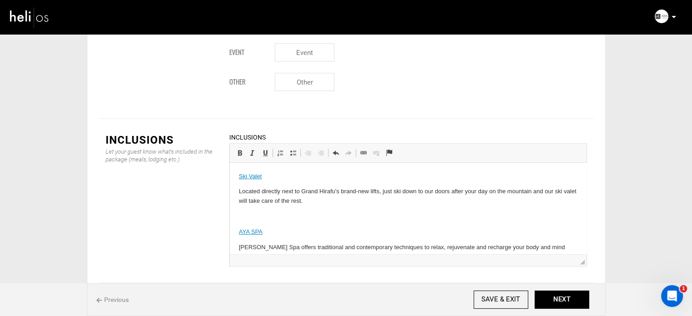
drag, startPoint x: 252, startPoint y: 210, endPoint x: 252, endPoint y: 205, distance: 5.5
click at [252, 208] on body "Amenities Front Desk & Concierge Answering your questions and assisting with yo…" at bounding box center [407, 176] width 338 height 355
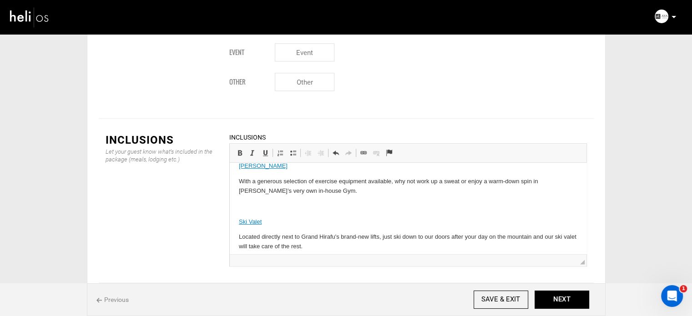
click at [252, 201] on body "Amenities Front Desk & Concierge Answering your questions and assisting with yo…" at bounding box center [407, 214] width 338 height 339
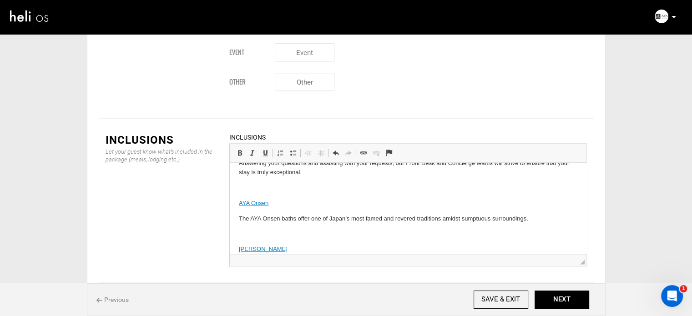
scroll to position [36, 0]
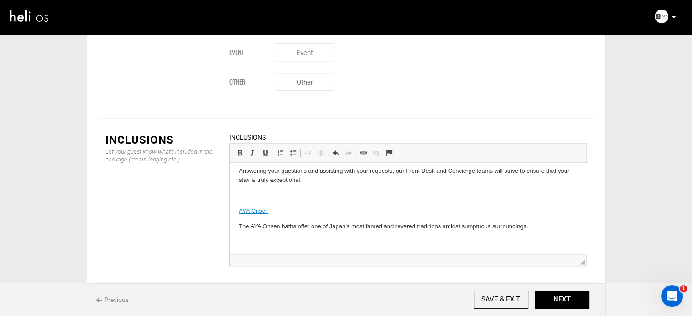
click at [253, 196] on p at bounding box center [407, 196] width 338 height 10
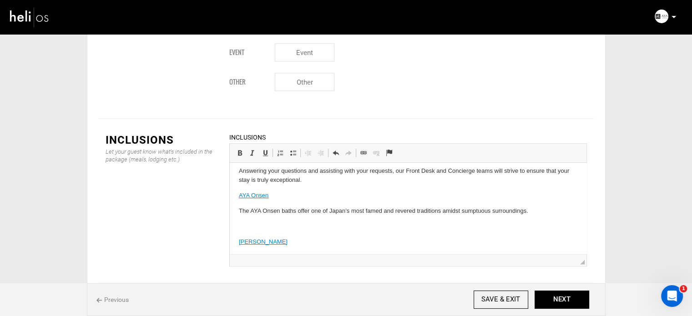
click at [255, 221] on body "Amenities Front Desk & Concierge Answering your questions and assisting with yo…" at bounding box center [407, 290] width 338 height 309
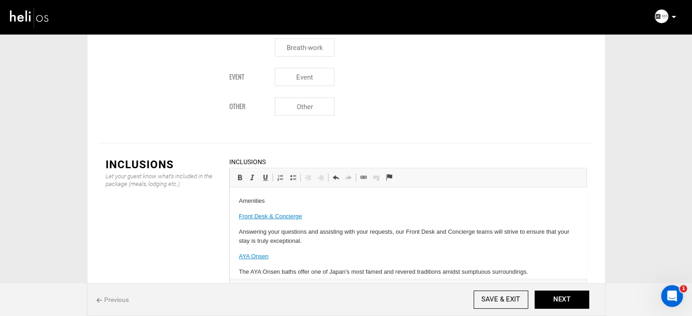
scroll to position [1046, 0]
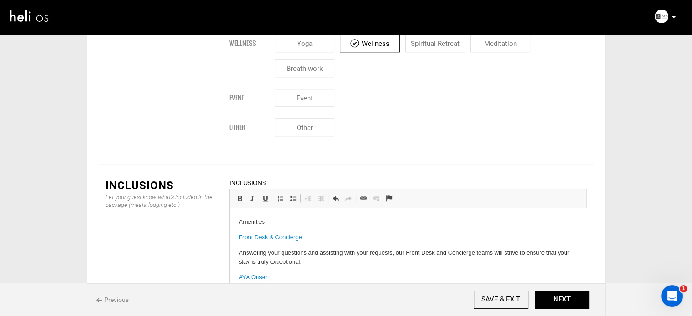
click at [251, 222] on p "Amenities" at bounding box center [407, 222] width 338 height 10
drag, startPoint x: 236, startPoint y: 147, endPoint x: 13, endPoint y: 3, distance: 265.9
click at [236, 195] on span at bounding box center [239, 198] width 7 height 7
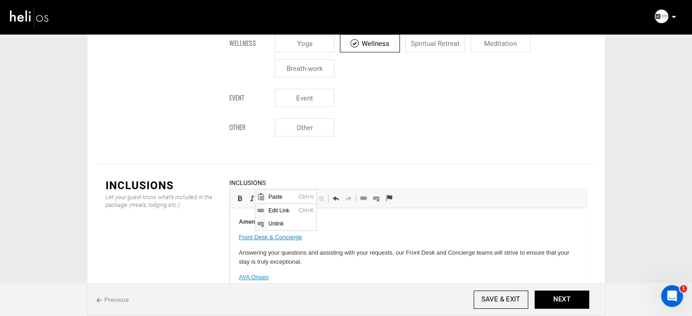
scroll to position [0, 0]
drag, startPoint x: 270, startPoint y: 218, endPoint x: 263, endPoint y: 234, distance: 17.1
click at [270, 218] on span "Unlink" at bounding box center [291, 223] width 50 height 13
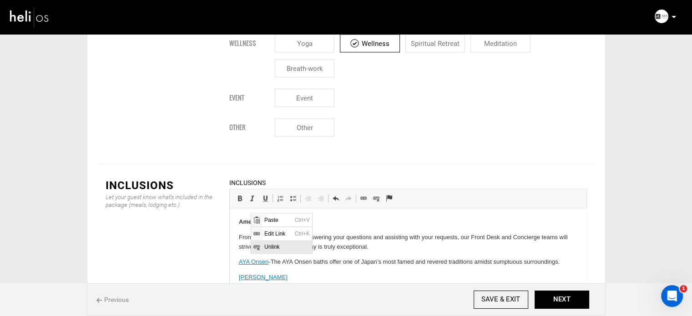
click at [266, 245] on span "Unlink" at bounding box center [287, 246] width 50 height 13
drag, startPoint x: 255, startPoint y: 277, endPoint x: 484, endPoint y: 441, distance: 281.4
click at [271, 261] on span "Unlink" at bounding box center [291, 260] width 50 height 13
click at [240, 298] on p "With a generous selection of exercise equipment available, why not work up a sw…" at bounding box center [407, 307] width 338 height 19
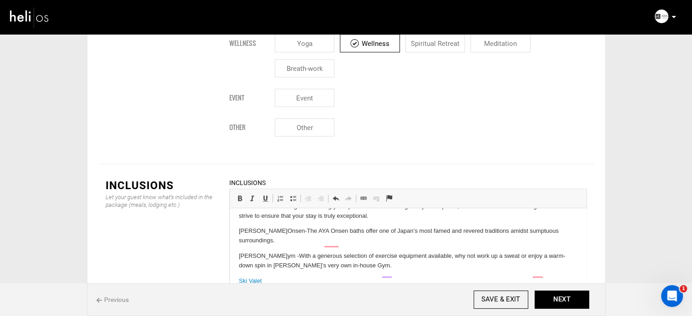
scroll to position [45, 0]
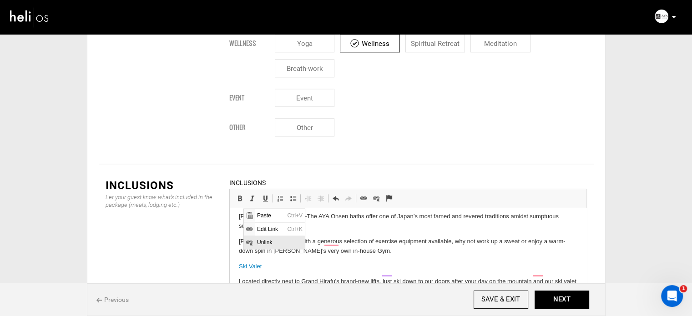
click at [263, 239] on span "Unlink" at bounding box center [280, 242] width 50 height 13
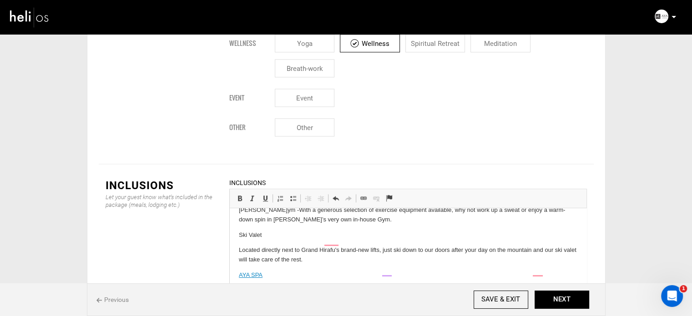
scroll to position [91, 0]
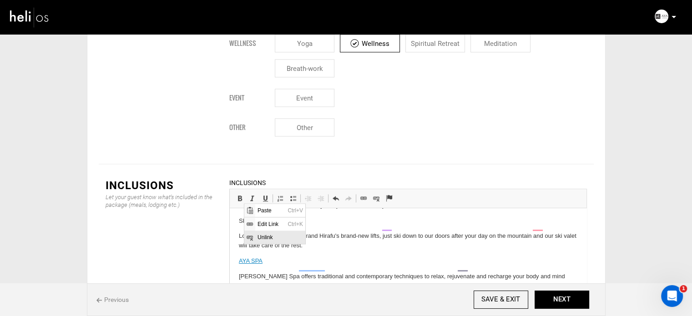
click at [259, 236] on span "Unlink" at bounding box center [280, 237] width 50 height 13
click at [275, 272] on span "Unlink" at bounding box center [293, 272] width 50 height 13
click at [240, 272] on p "AYA Niseko Spa offers traditional and contemporary techniques to relax, rejuven…" at bounding box center [407, 281] width 338 height 19
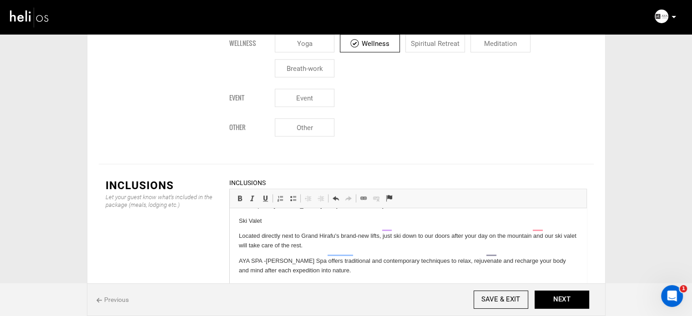
click at [235, 224] on html "Amenities Front Desk & Concierge - Answering your questions and assisting with …" at bounding box center [407, 246] width 357 height 259
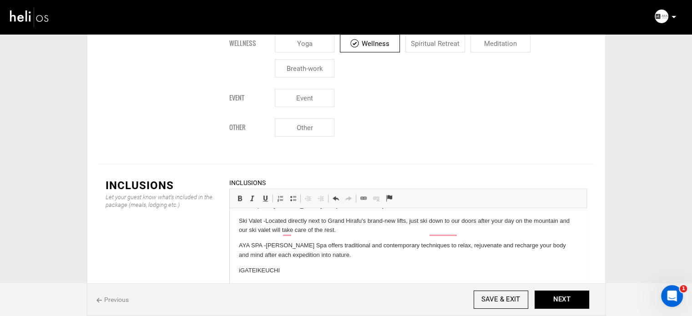
scroll to position [136, 0]
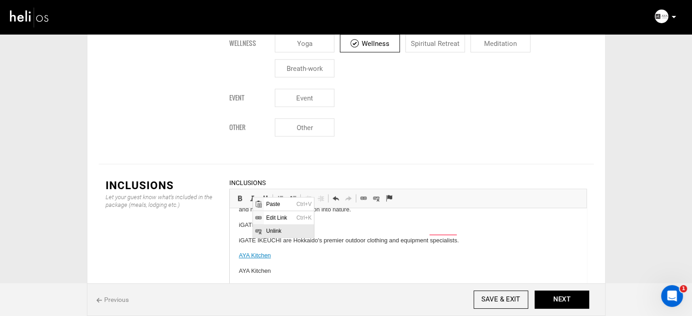
click at [277, 232] on span "Unlink" at bounding box center [289, 230] width 50 height 13
click at [231, 229] on html "Amenities Front Desk & Concierge - Answering your questions and assisting with …" at bounding box center [407, 194] width 357 height 244
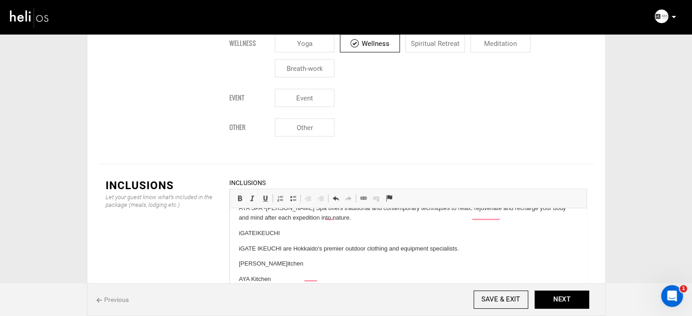
scroll to position [128, 0]
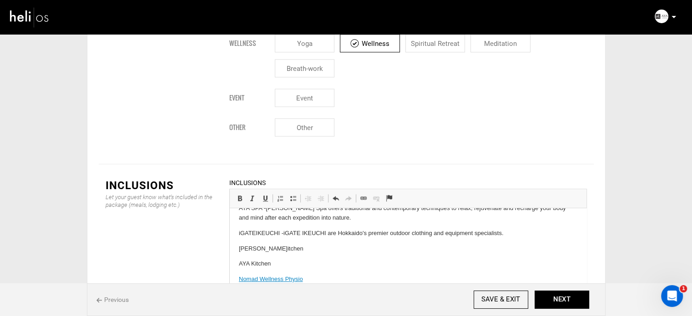
click at [254, 259] on p "AYA Kitchen" at bounding box center [407, 264] width 338 height 10
drag, startPoint x: 237, startPoint y: 256, endPoint x: 273, endPoint y: 257, distance: 36.0
click at [273, 257] on html "Amenities Front Desk & Concierge - Answering your questions and assisting with …" at bounding box center [407, 194] width 357 height 229
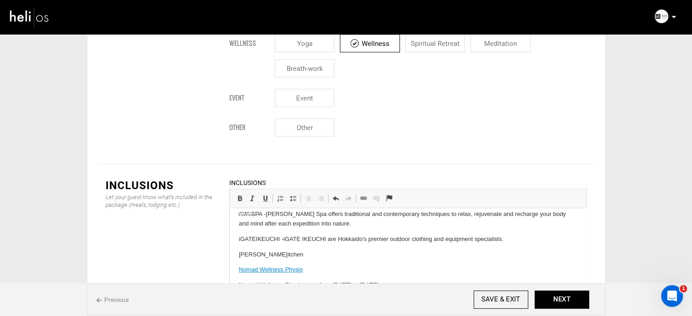
scroll to position [113, 0]
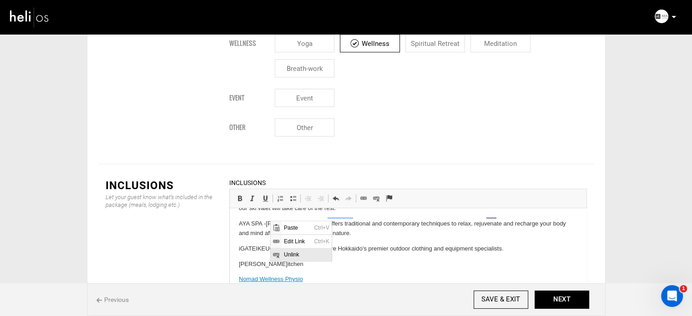
click at [294, 252] on span "Unlink" at bounding box center [307, 254] width 50 height 13
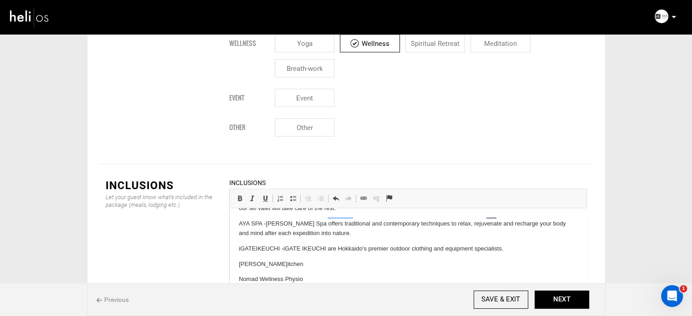
click at [236, 285] on html "Amenities Front Desk & Concierge - Answering your questions and assisting with …" at bounding box center [407, 202] width 357 height 213
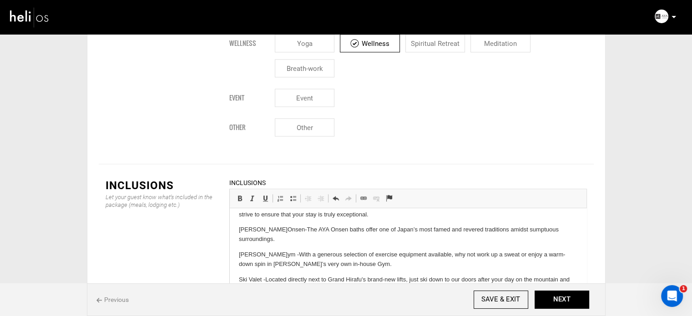
scroll to position [0, 0]
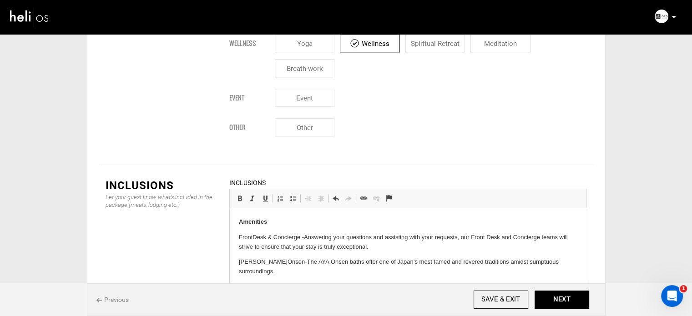
drag, startPoint x: 495, startPoint y: 289, endPoint x: 271, endPoint y: 223, distance: 233.1
click at [235, 241] on html "Amenities Front Desk & Concierge - Answering your questions and assisting with …" at bounding box center [407, 307] width 357 height 198
click at [294, 195] on span at bounding box center [292, 198] width 7 height 7
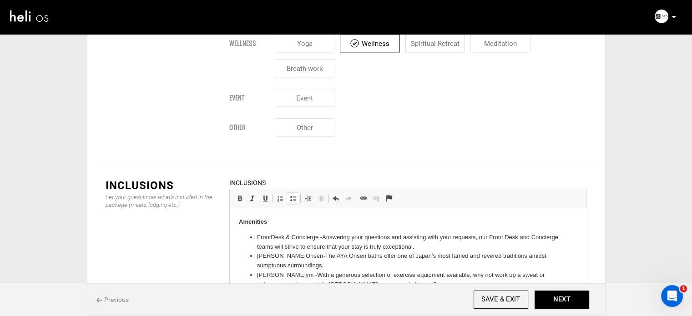
click at [302, 218] on p "Amenities" at bounding box center [407, 222] width 338 height 10
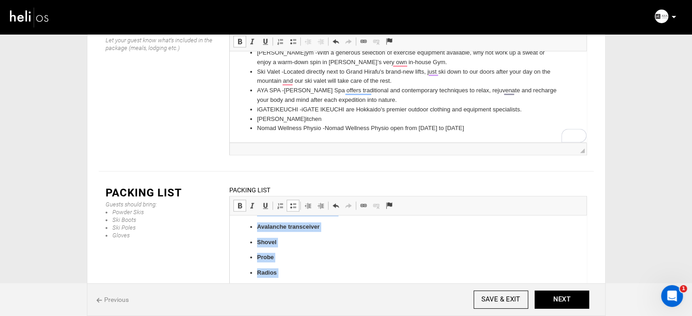
scroll to position [521, 0]
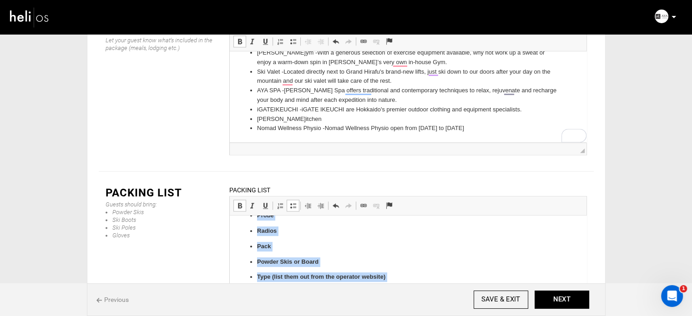
drag, startPoint x: 257, startPoint y: 269, endPoint x: 315, endPoint y: 302, distance: 65.8
click at [315, 302] on html "Recomended Helisking Recommended: Baselayers Ski socks Midlayer (insulation or …" at bounding box center [407, 1] width 357 height 612
click at [294, 202] on span at bounding box center [292, 205] width 7 height 7
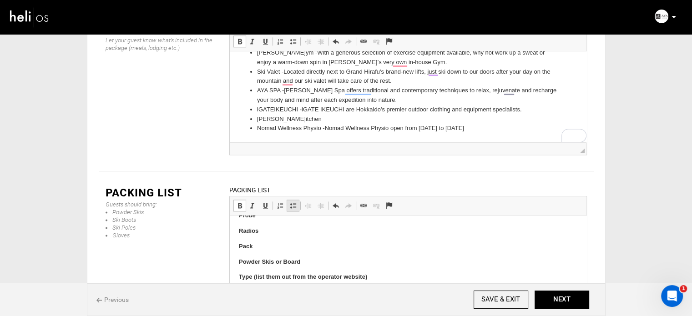
click at [294, 202] on span at bounding box center [292, 205] width 7 height 7
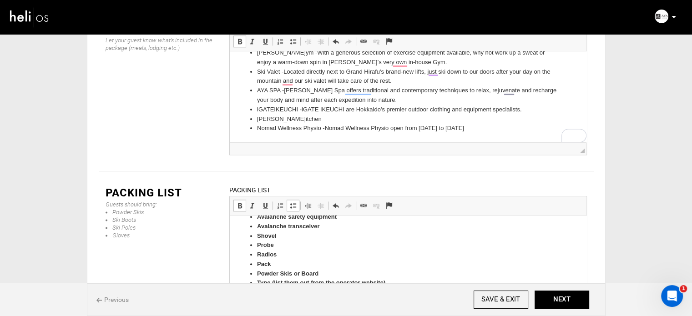
click at [242, 202] on span at bounding box center [239, 205] width 7 height 7
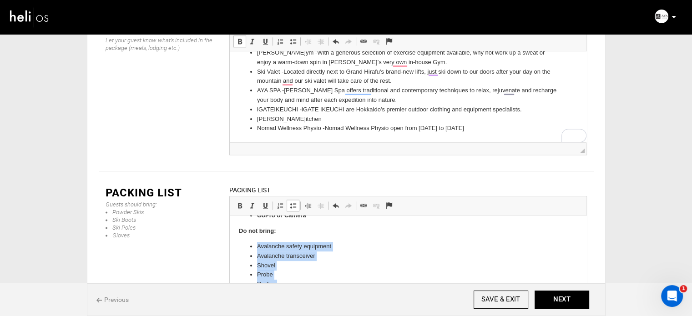
scroll to position [428, 0]
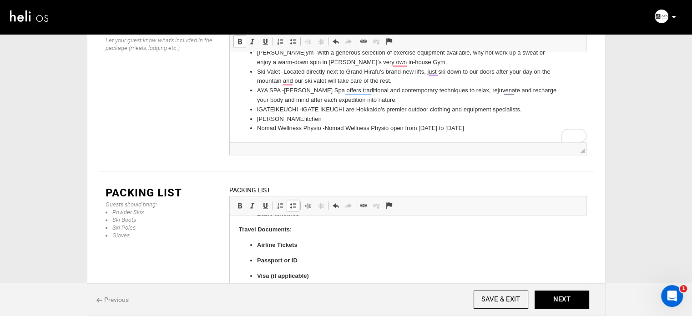
scroll to position [297, 0]
drag, startPoint x: 308, startPoint y: 231, endPoint x: 251, endPoint y: 295, distance: 86.0
click at [251, 295] on body "Recomended Helisking Recommended: Baselayers Ski socks Midlayer (insulation or …" at bounding box center [407, 200] width 338 height 546
click at [236, 202] on span at bounding box center [239, 205] width 7 height 7
click at [294, 202] on span at bounding box center [292, 205] width 7 height 7
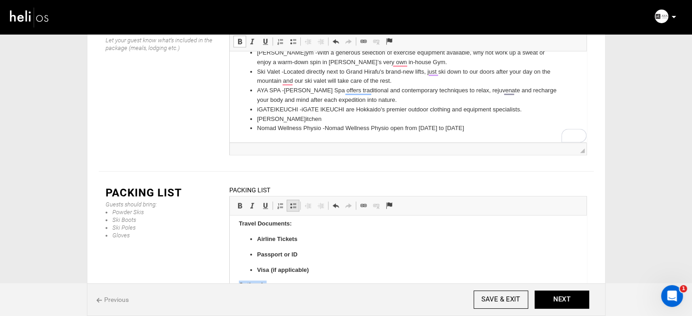
click at [294, 202] on span at bounding box center [292, 205] width 7 height 7
drag, startPoint x: 312, startPoint y: 271, endPoint x: 256, endPoint y: 239, distance: 64.6
click at [256, 239] on ul "Airline Tickets Passport or ID Visa (if applicable)" at bounding box center [407, 255] width 338 height 40
click at [240, 202] on span at bounding box center [239, 205] width 7 height 7
click at [290, 202] on span at bounding box center [292, 205] width 7 height 7
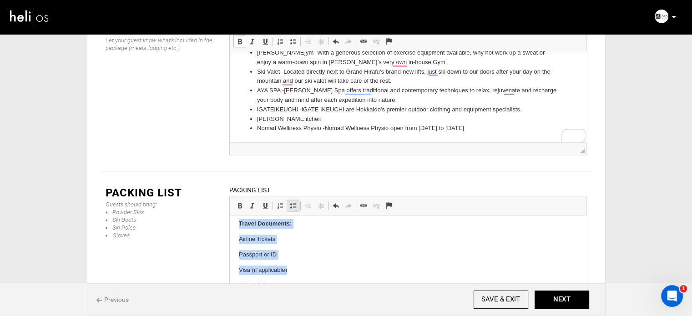
click at [290, 202] on span at bounding box center [292, 205] width 7 height 7
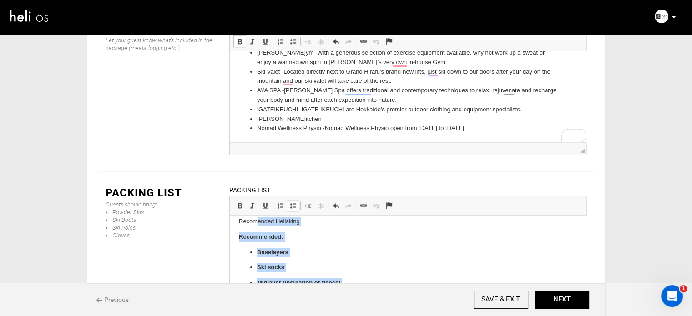
scroll to position [4, 0]
drag, startPoint x: 304, startPoint y: 251, endPoint x: 253, endPoint y: 251, distance: 51.4
click at [239, 202] on span at bounding box center [239, 205] width 7 height 7
click at [293, 202] on span at bounding box center [292, 205] width 7 height 7
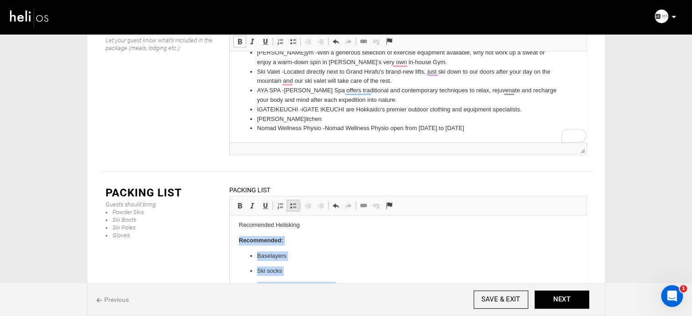
click at [293, 202] on span at bounding box center [292, 205] width 7 height 7
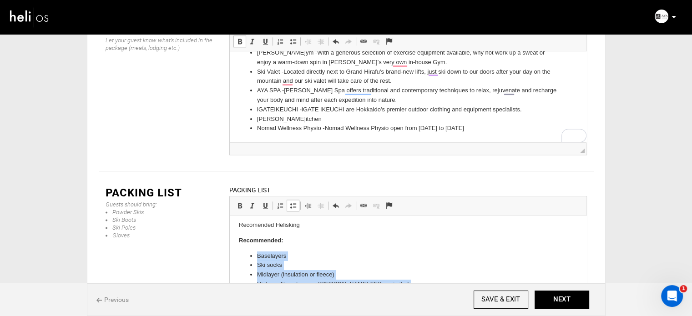
click at [299, 255] on li "Baselayers" at bounding box center [407, 256] width 302 height 10
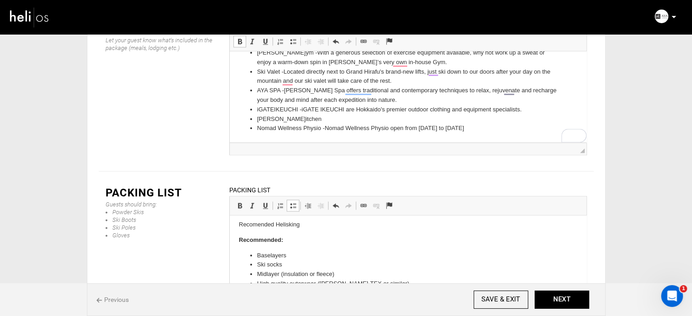
scroll to position [0, 0]
click at [261, 231] on p "Recomended Helisking" at bounding box center [407, 230] width 338 height 10
click at [293, 228] on p "Recomended Helisking" at bounding box center [407, 230] width 338 height 10
drag, startPoint x: 235, startPoint y: 231, endPoint x: 272, endPoint y: 231, distance: 37.3
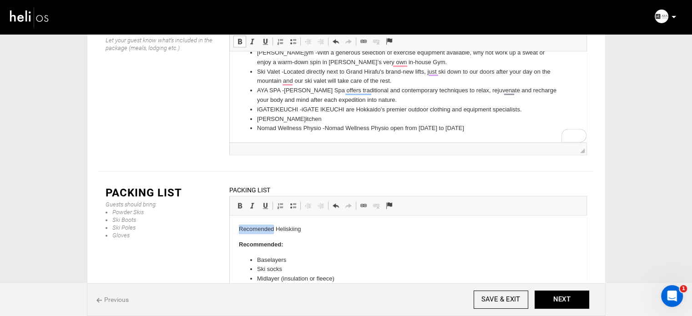
drag, startPoint x: 283, startPoint y: 228, endPoint x: 467, endPoint y: 375, distance: 235.9
drag, startPoint x: 270, startPoint y: 226, endPoint x: 234, endPoint y: 221, distance: 36.3
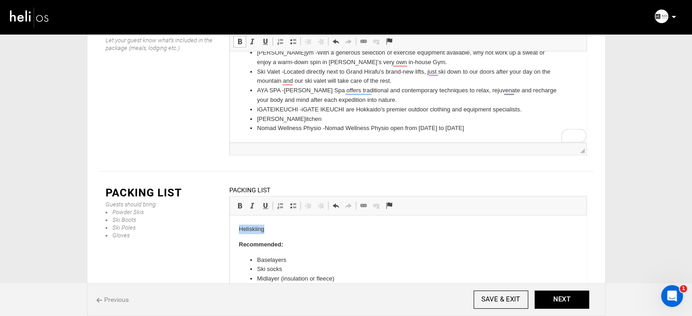
copy p "Heliskiing"
click at [288, 241] on p "Recommended:" at bounding box center [407, 245] width 338 height 10
click at [322, 244] on p "Recommended: ( Heliskiing ​​​​​​​ )" at bounding box center [407, 245] width 338 height 10
drag, startPoint x: 266, startPoint y: 231, endPoint x: 234, endPoint y: 228, distance: 32.4
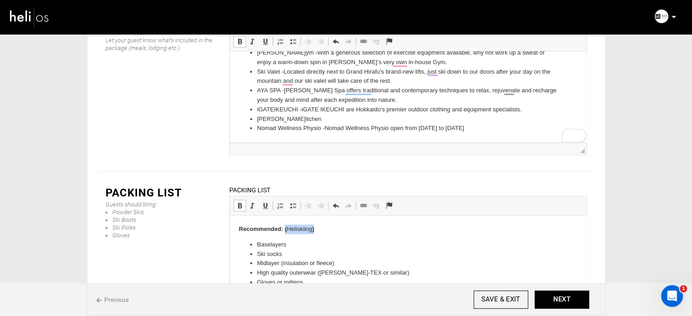
drag, startPoint x: 284, startPoint y: 230, endPoint x: 309, endPoint y: 224, distance: 26.3
click at [323, 232] on p "Recommended: ( Heliskiing )" at bounding box center [407, 230] width 338 height 10
click at [241, 202] on span at bounding box center [239, 205] width 7 height 7
click at [333, 233] on p "Recommended: ( Heliskiing )" at bounding box center [407, 230] width 338 height 10
click at [554, 296] on button "NEXT" at bounding box center [561, 300] width 55 height 18
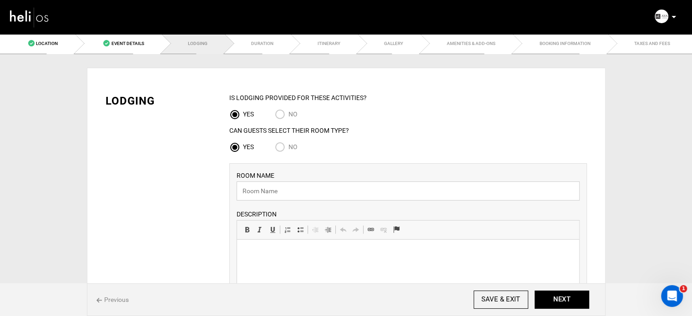
click at [300, 184] on input "text" at bounding box center [407, 190] width 343 height 19
paste input "Studio Village View (Single Use)"
type input "Studio Village View (Single Use)"
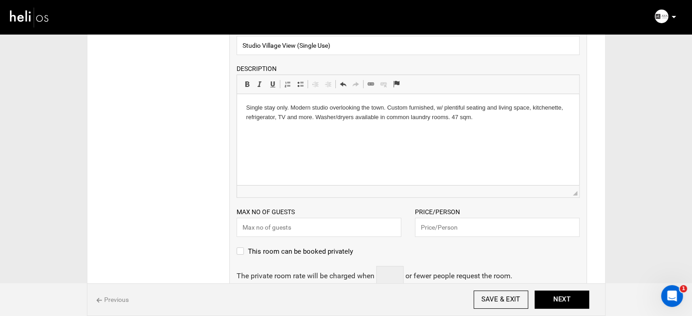
scroll to position [227, 0]
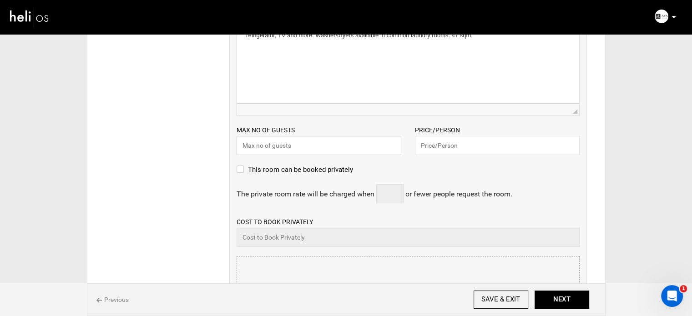
click at [264, 149] on input "text" at bounding box center [318, 145] width 165 height 19
type input "1"
click at [462, 146] on input "text" at bounding box center [497, 145] width 165 height 19
type input "285"
click at [474, 174] on div "This room can be booked privately" at bounding box center [407, 174] width 343 height 20
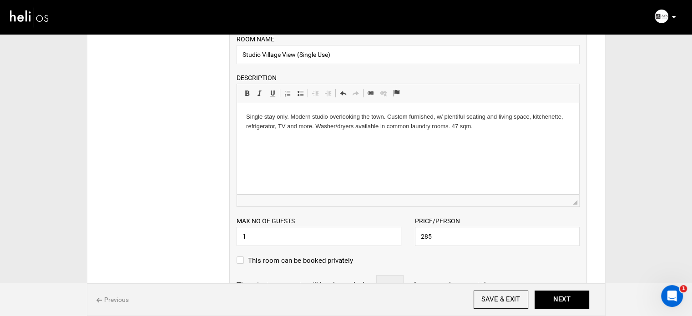
scroll to position [91, 0]
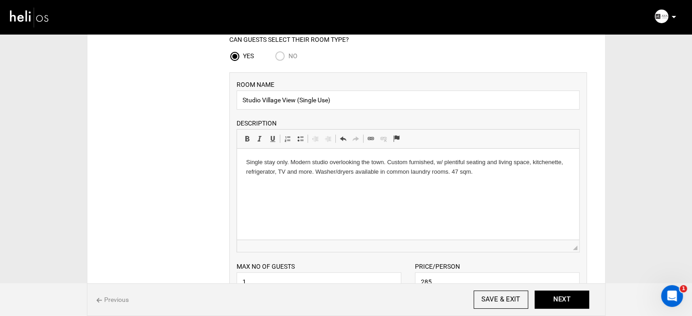
click at [527, 178] on html "Single stay only. Modern studio overlooking the town. Custom furnished, w/ plen…" at bounding box center [407, 167] width 342 height 37
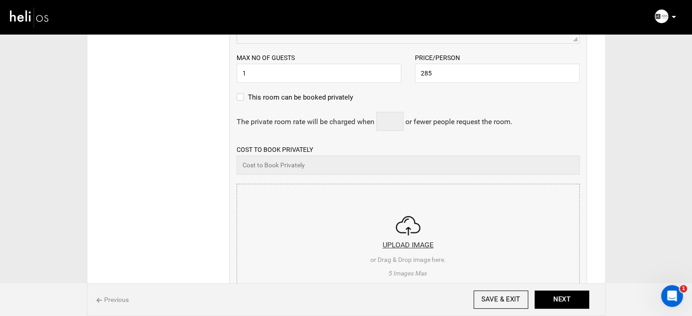
scroll to position [364, 0]
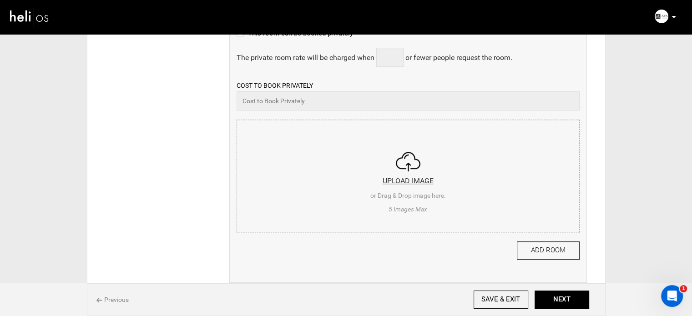
click at [340, 188] on input "file" at bounding box center [408, 174] width 342 height 109
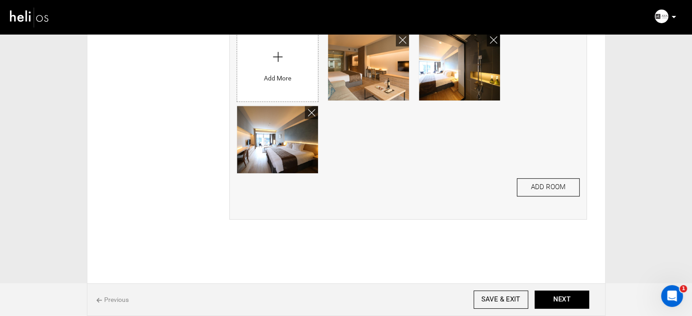
scroll to position [469, 0]
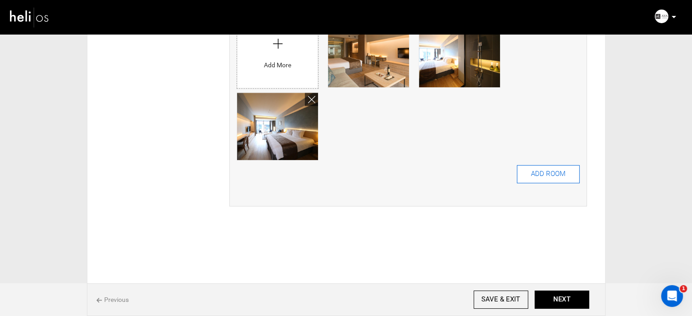
click at [543, 177] on button "ADD ROOM" at bounding box center [548, 174] width 63 height 18
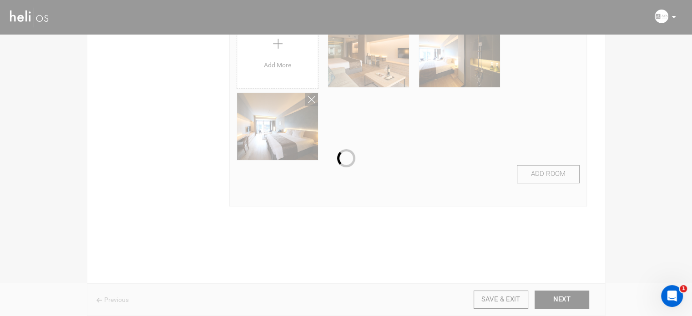
scroll to position [0, 0]
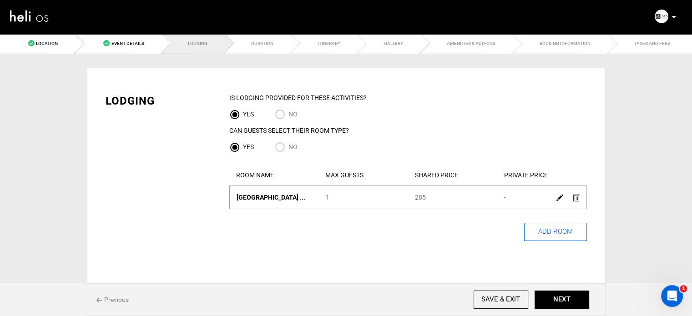
click at [557, 229] on button "ADD ROOM" at bounding box center [555, 232] width 63 height 18
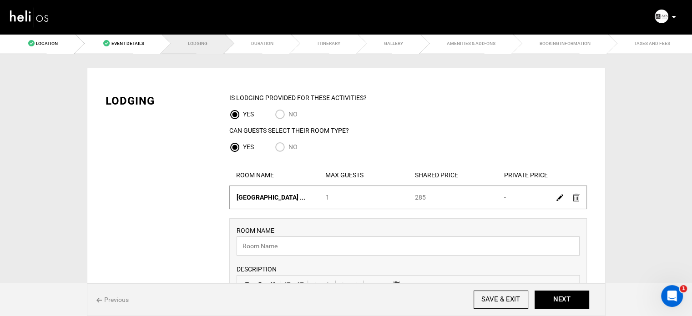
click at [287, 239] on input "text" at bounding box center [407, 245] width 343 height 19
paste input "1.5 Bedroom Village View (Single Use)"
type input "1.5 Bedroom Village View (Single Use)"
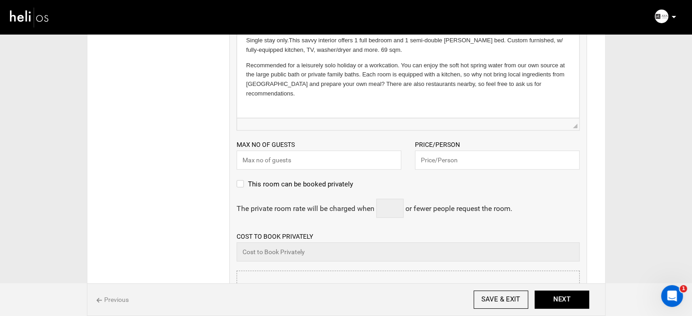
scroll to position [273, 0]
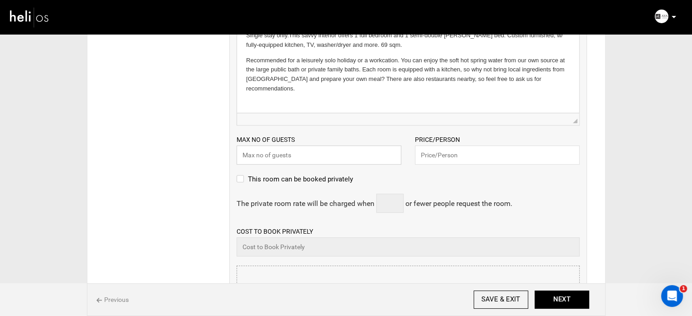
drag, startPoint x: 284, startPoint y: 158, endPoint x: 291, endPoint y: 160, distance: 7.4
click at [284, 158] on input "text" at bounding box center [318, 155] width 165 height 19
type input "1"
click at [439, 151] on input "text" at bounding box center [497, 155] width 165 height 19
paste input "360"
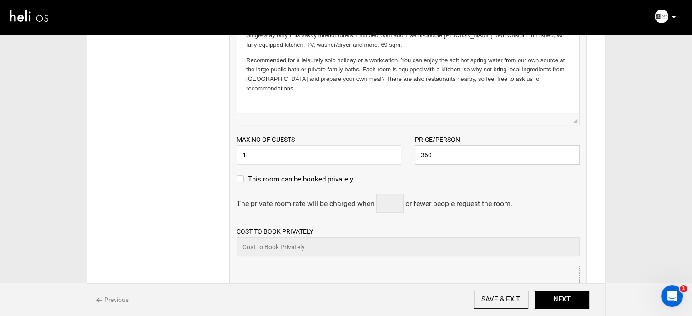
type input "360"
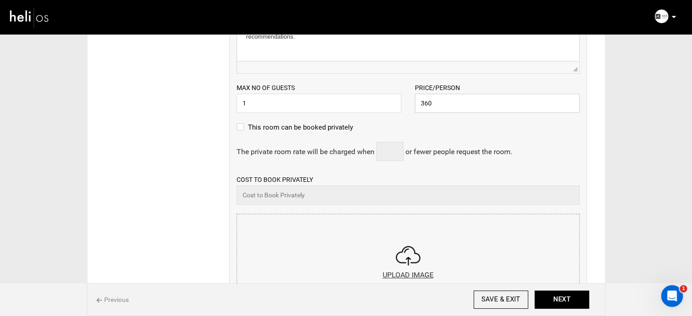
scroll to position [364, 0]
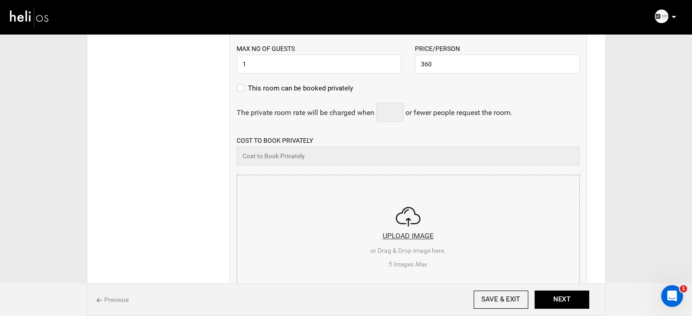
click at [344, 196] on input "file" at bounding box center [408, 229] width 342 height 109
type input "C:\fakepath\8a80818a813af976018141bd5d0f52f8_904492.jpg"
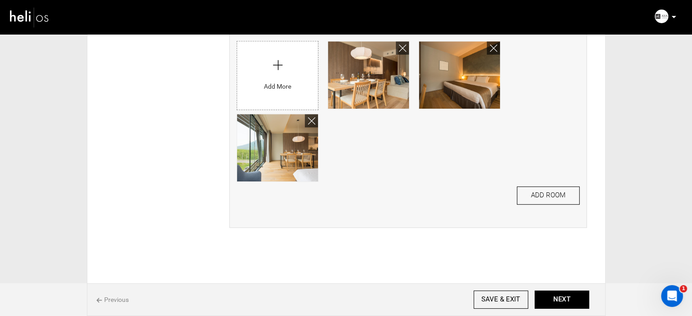
scroll to position [524, 0]
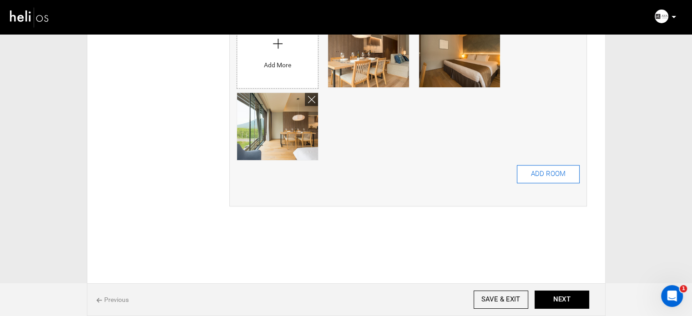
click at [546, 167] on button "ADD ROOM" at bounding box center [548, 174] width 63 height 18
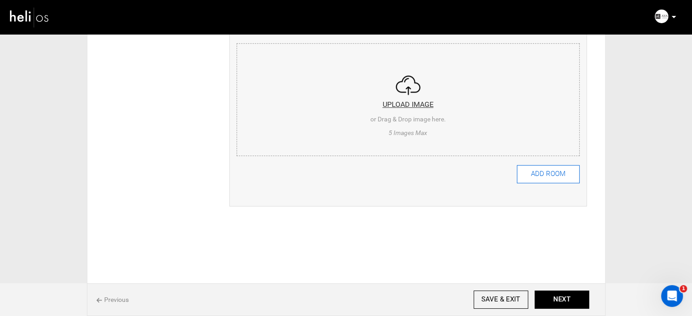
scroll to position [0, 0]
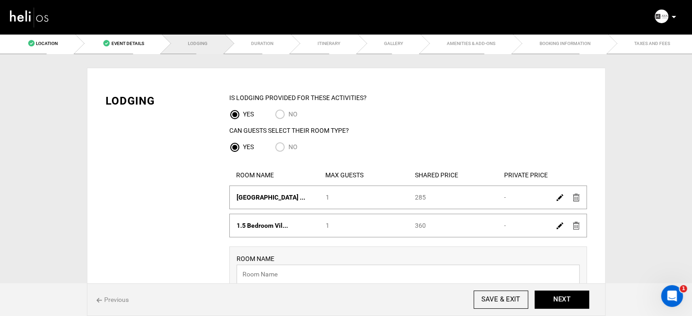
click at [276, 277] on input "text" at bounding box center [407, 274] width 343 height 19
paste input "[GEOGRAPHIC_DATA]"
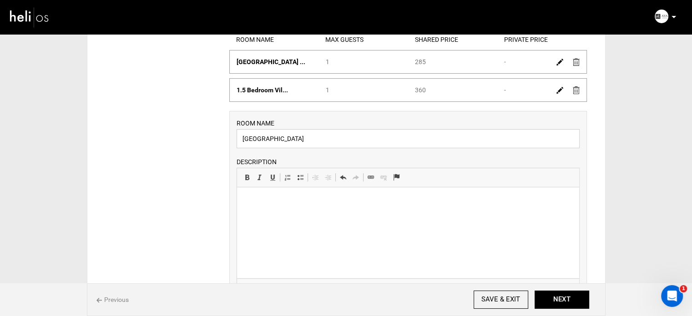
scroll to position [136, 0]
type input "[GEOGRAPHIC_DATA]"
click at [306, 214] on html at bounding box center [407, 200] width 342 height 28
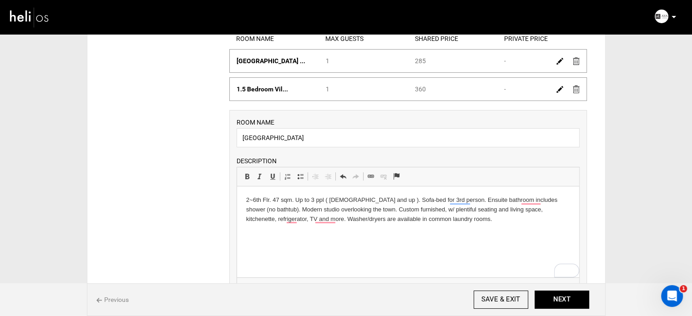
scroll to position [273, 0]
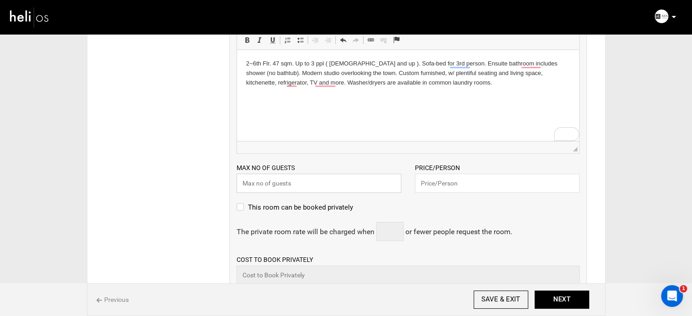
click at [300, 181] on input "text" at bounding box center [318, 183] width 165 height 19
type input "2"
type input "3"
click at [445, 180] on input "text" at bounding box center [497, 183] width 165 height 19
type input "220"
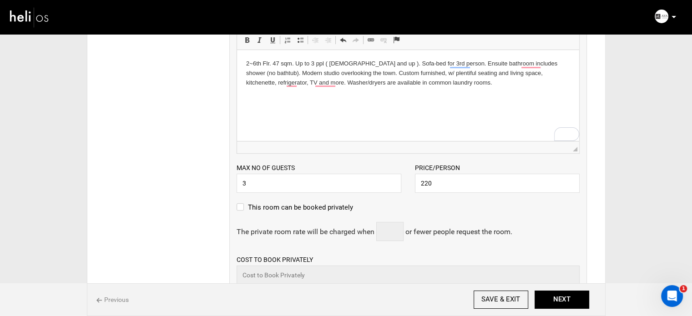
click at [476, 211] on div "This room can be booked privately" at bounding box center [407, 212] width 343 height 20
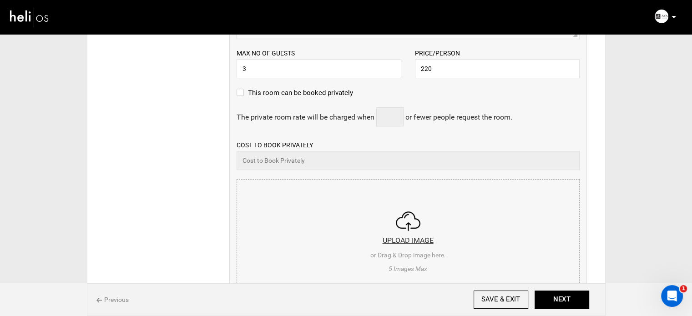
scroll to position [409, 0]
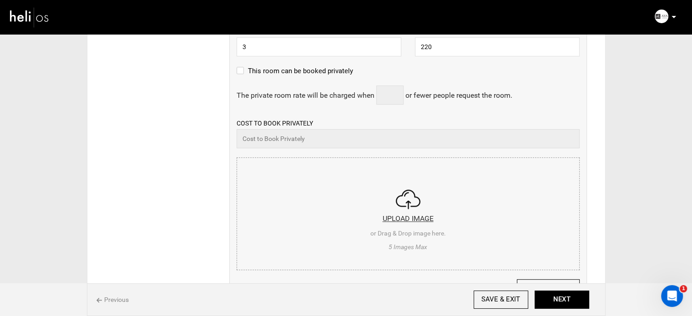
click at [337, 173] on input "file" at bounding box center [408, 212] width 342 height 109
type input "C:\fakepath\2c98902a50a6076e0150b72b40126f67_614670.jpg"
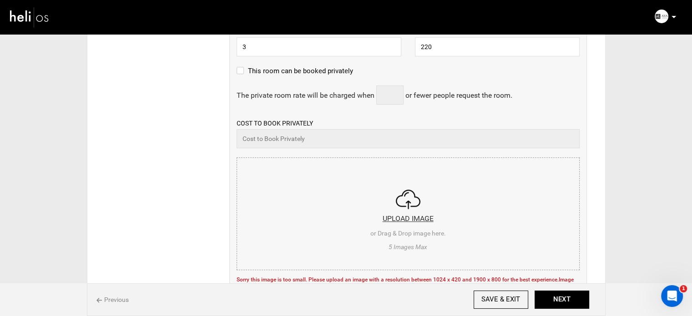
click at [303, 165] on input "file" at bounding box center [408, 212] width 342 height 109
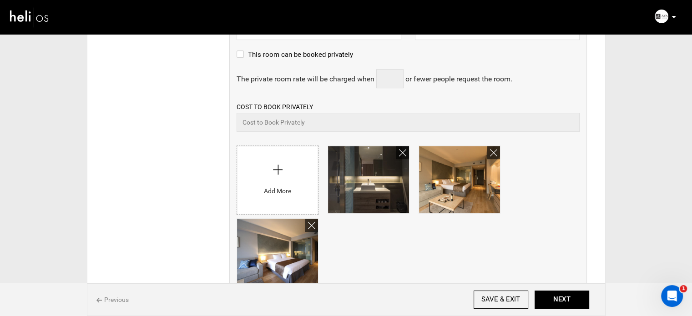
scroll to position [479, 0]
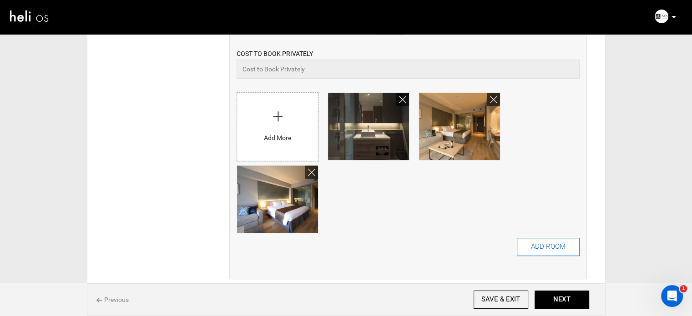
click at [538, 247] on button "ADD ROOM" at bounding box center [548, 247] width 63 height 18
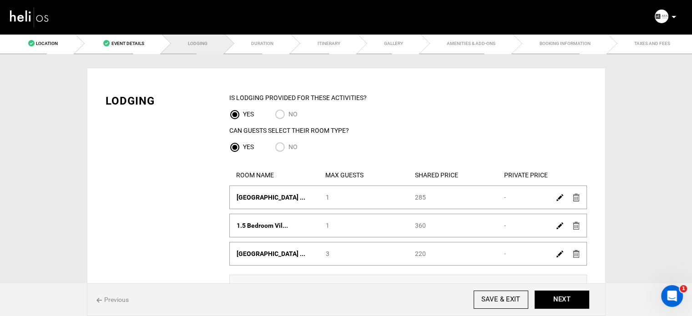
scroll to position [91, 0]
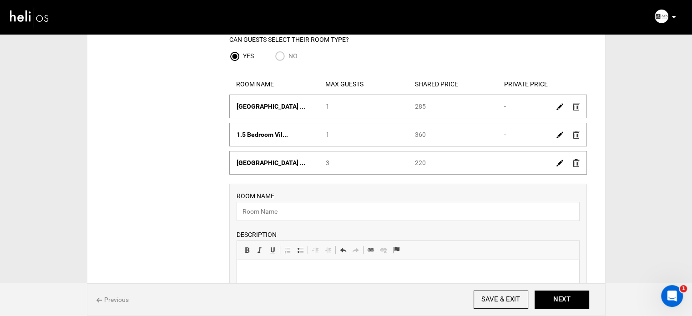
click at [263, 201] on label "ROOM NAME" at bounding box center [255, 195] width 38 height 9
click at [262, 204] on input "text" at bounding box center [407, 211] width 343 height 19
paste input "1.5 Bedroom Village View"
type input "1.5 Bedroom Village View"
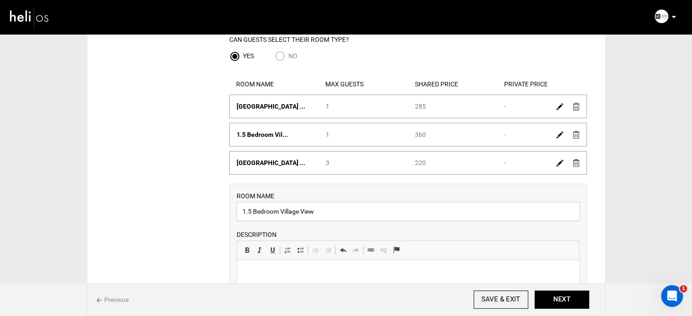
scroll to position [273, 0]
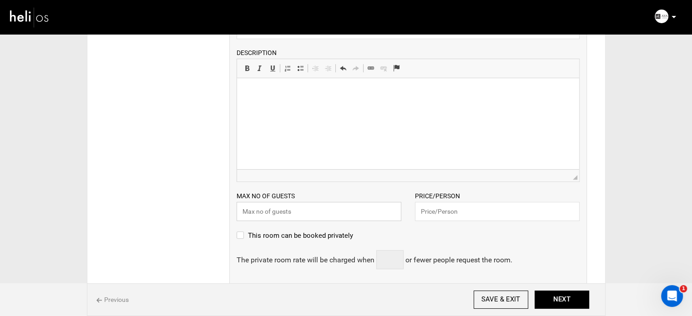
click at [259, 209] on input "text" at bounding box center [318, 211] width 165 height 19
type input "4"
click at [426, 211] on input "text" at bounding box center [497, 211] width 165 height 19
paste input "277"
type input "277"
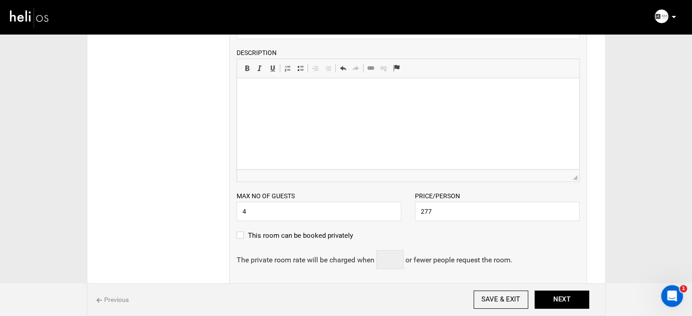
click at [337, 106] on html at bounding box center [407, 92] width 342 height 28
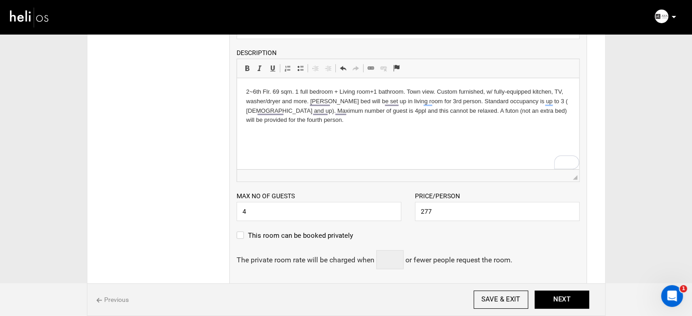
scroll to position [364, 0]
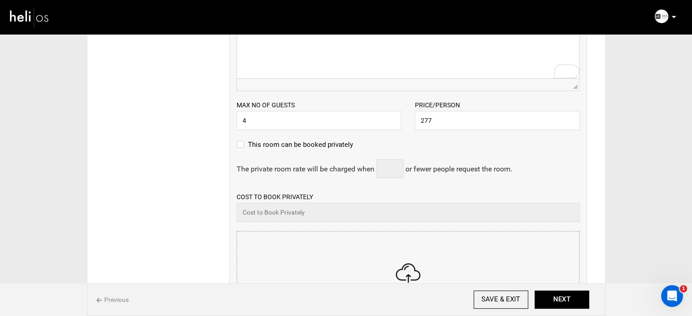
click at [355, 266] on input "file" at bounding box center [408, 285] width 342 height 109
type input "C:\fakepath\Screenshot [DATE] 113742.png"
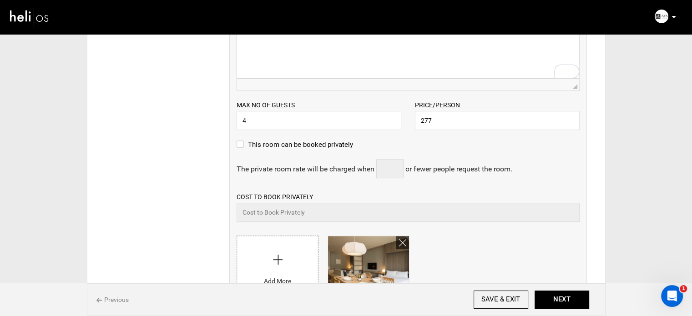
scroll to position [455, 0]
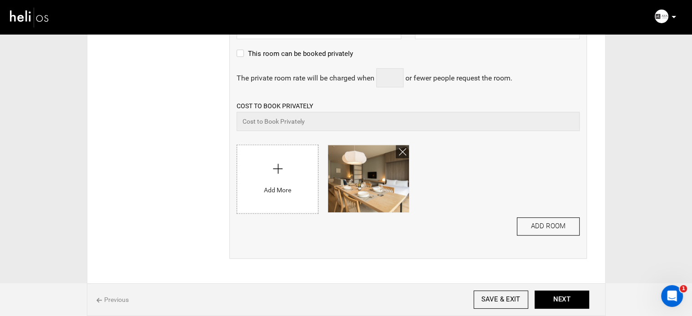
click at [285, 191] on input "file" at bounding box center [277, 177] width 81 height 64
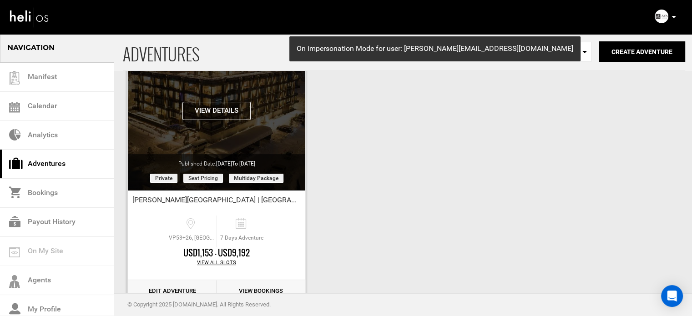
scroll to position [111, 0]
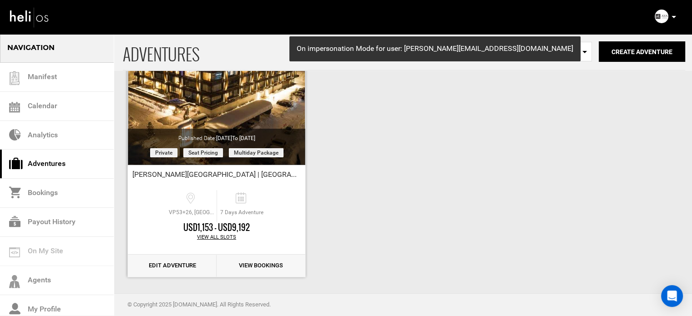
click at [178, 259] on link "Edit Adventure" at bounding box center [172, 266] width 89 height 22
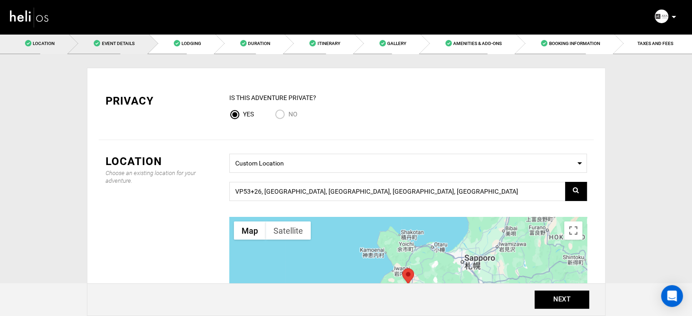
click at [122, 46] on span "Event Details" at bounding box center [117, 43] width 33 height 5
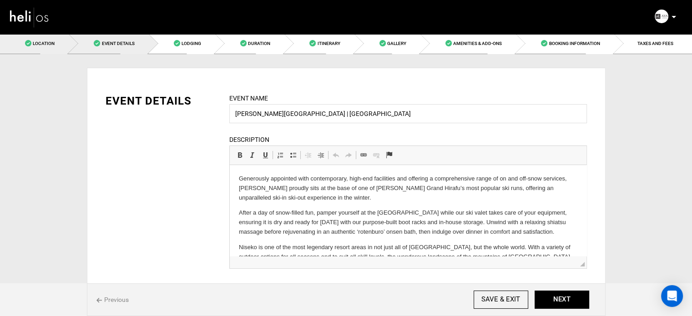
click at [43, 41] on span "Location" at bounding box center [44, 43] width 22 height 5
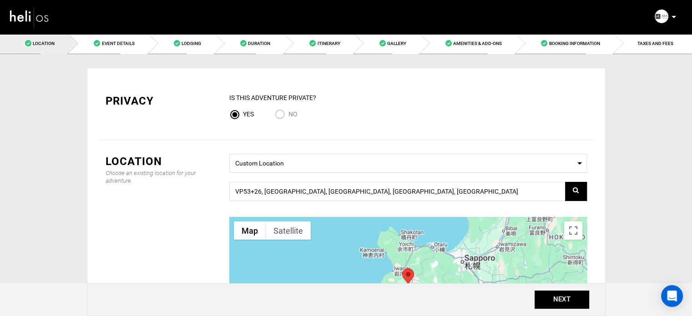
click at [275, 114] on input "No" at bounding box center [282, 115] width 14 height 12
radio input "true"
radio input "false"
click at [135, 38] on link "Event Details" at bounding box center [109, 43] width 80 height 20
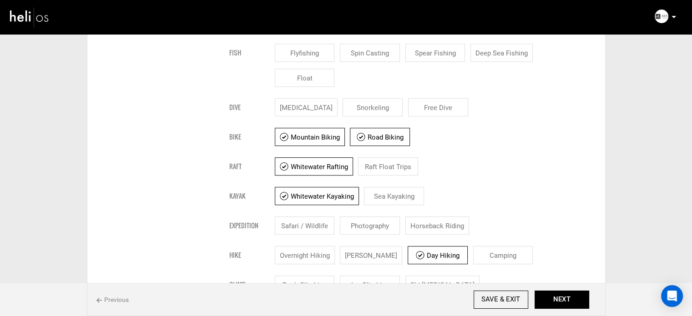
scroll to position [527, 0]
click at [327, 137] on input "Mountain Biking" at bounding box center [310, 137] width 70 height 18
checkbox input "false"
click at [355, 140] on input "Road Biking" at bounding box center [370, 137] width 60 height 18
checkbox input "false"
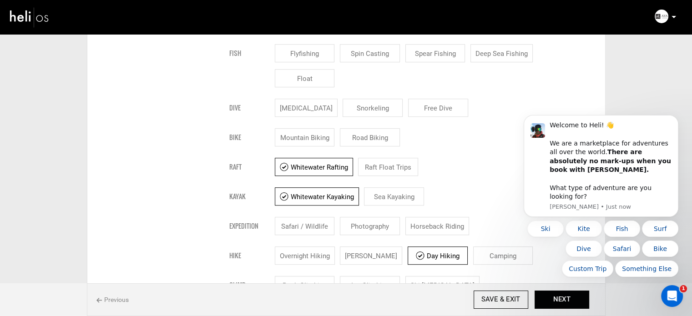
scroll to position [0, 0]
click at [339, 163] on input "Whitewater Rafting" at bounding box center [314, 167] width 78 height 18
checkbox input "false"
click at [334, 195] on input "Whitewater Kayaking" at bounding box center [317, 196] width 84 height 18
checkbox input "false"
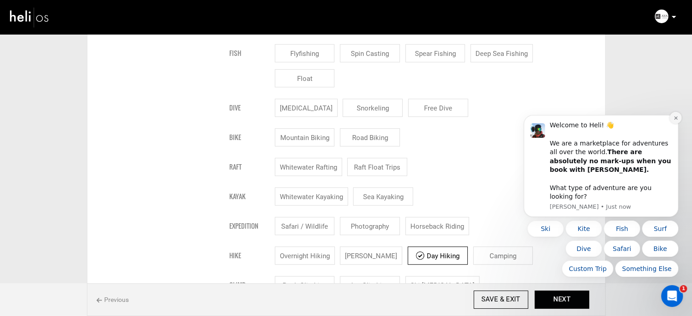
click at [674, 123] on button "Dismiss notification" at bounding box center [675, 118] width 12 height 12
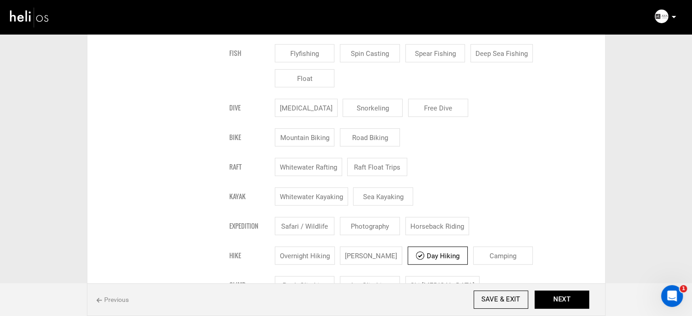
click at [446, 251] on input "Day Hiking" at bounding box center [437, 255] width 60 height 18
checkbox input "false"
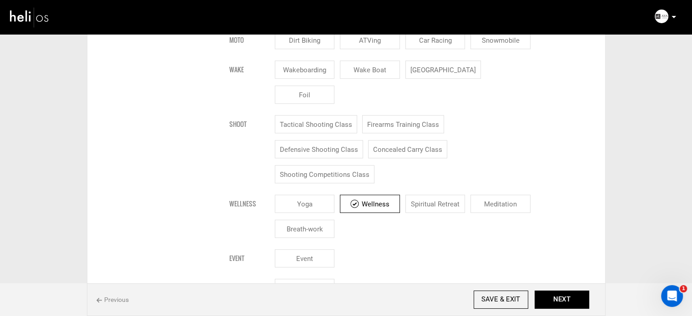
scroll to position [887, 0]
click at [357, 193] on input "Wellness" at bounding box center [370, 202] width 60 height 18
checkbox input "false"
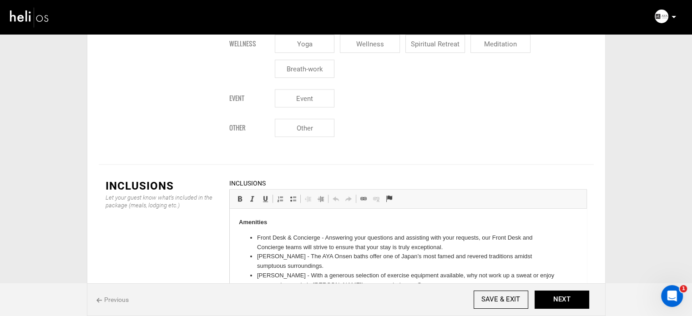
scroll to position [1203, 0]
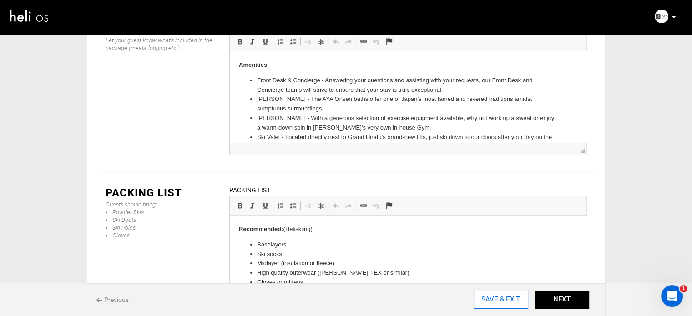
click at [495, 296] on input "SAVE & EXIT" at bounding box center [500, 300] width 55 height 18
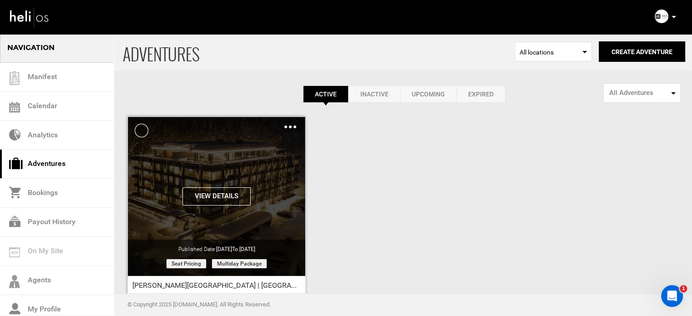
click at [290, 126] on img at bounding box center [290, 127] width 12 height 3
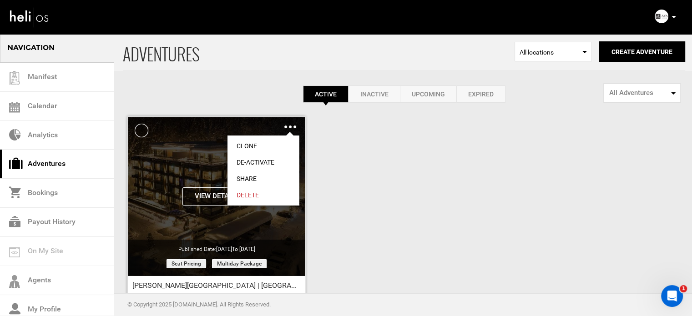
click at [246, 177] on link "Share" at bounding box center [263, 179] width 72 height 16
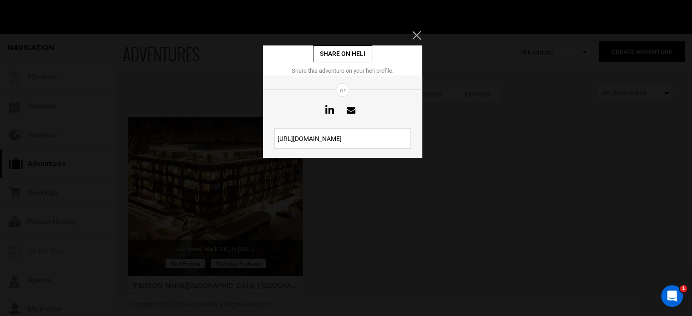
click at [413, 31] on icon "Close" at bounding box center [416, 35] width 8 height 8
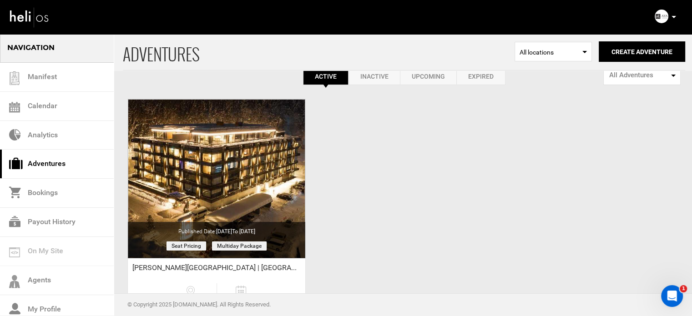
scroll to position [113, 0]
